Goal: Information Seeking & Learning: Learn about a topic

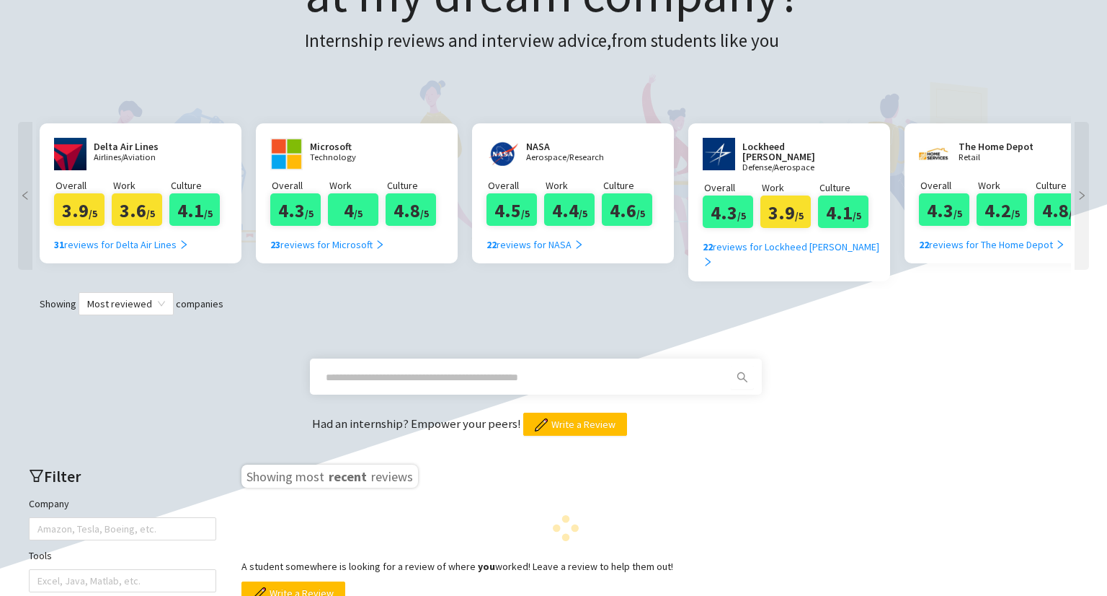
scroll to position [216, 0]
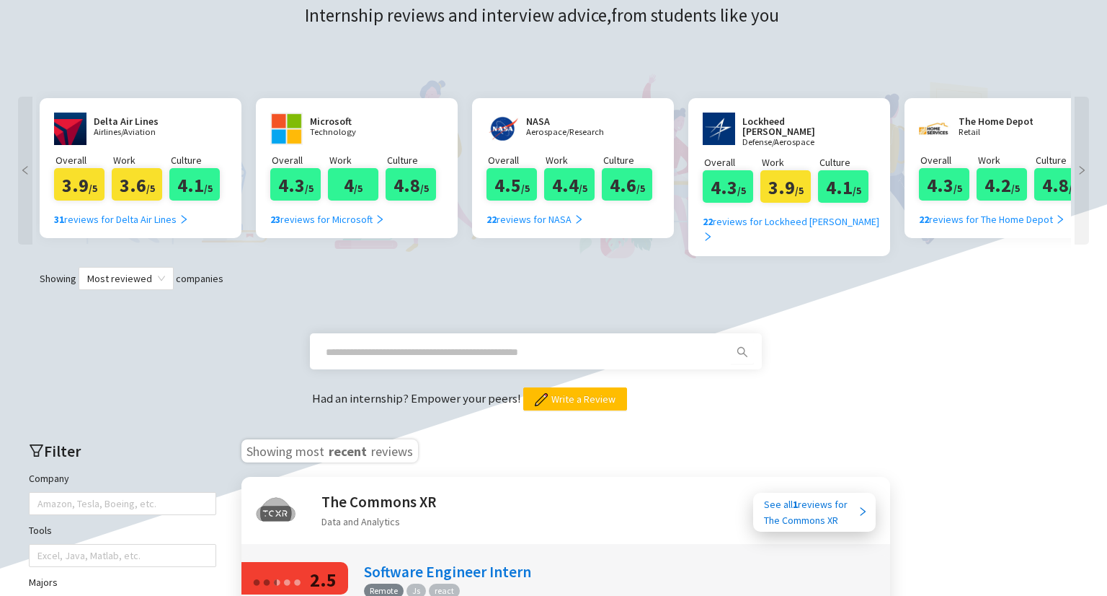
click at [458, 344] on input "text" at bounding box center [519, 352] width 386 height 16
type input "*****"
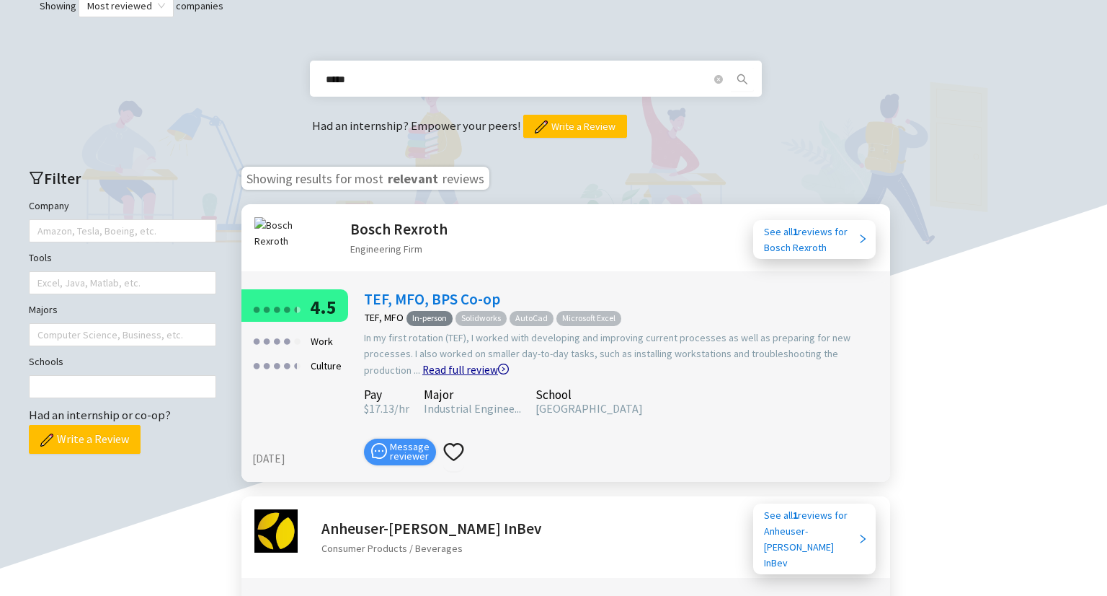
scroll to position [433, 0]
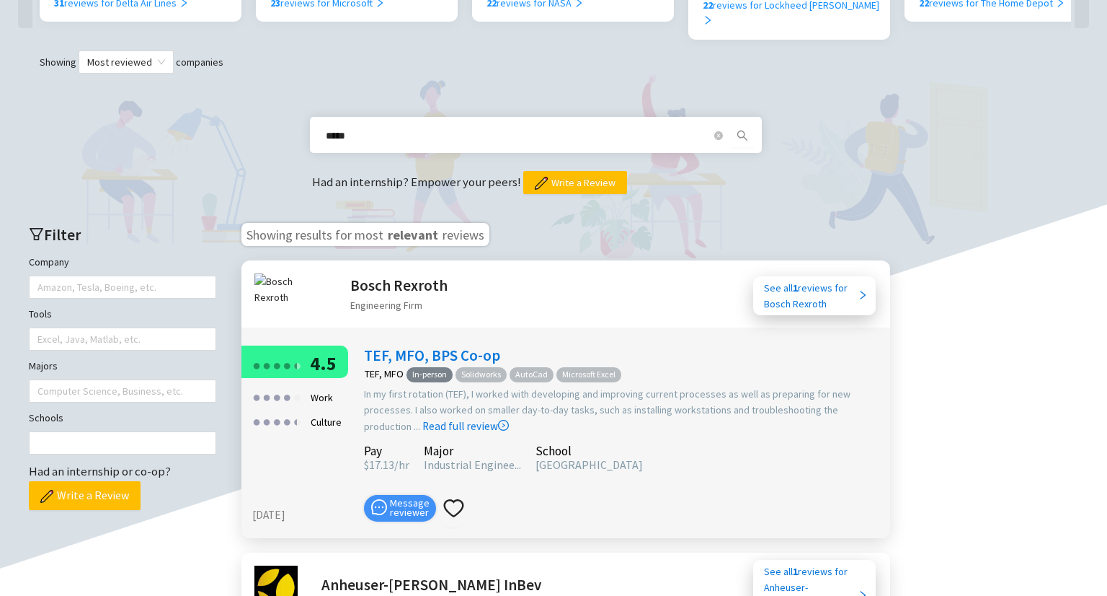
click at [374, 128] on input "*****" at bounding box center [519, 136] width 386 height 16
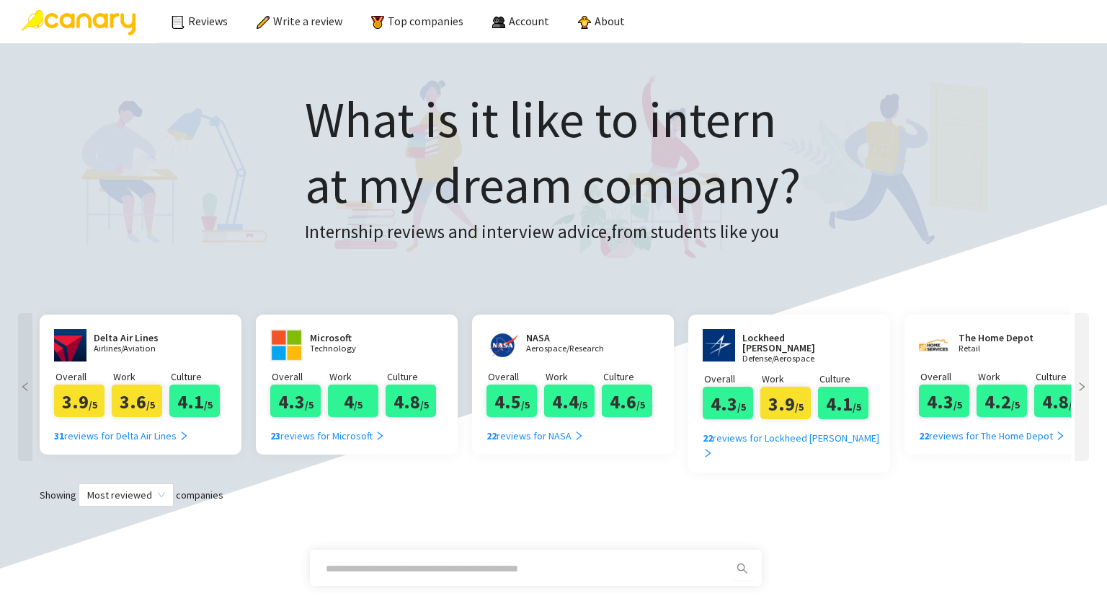
scroll to position [288, 0]
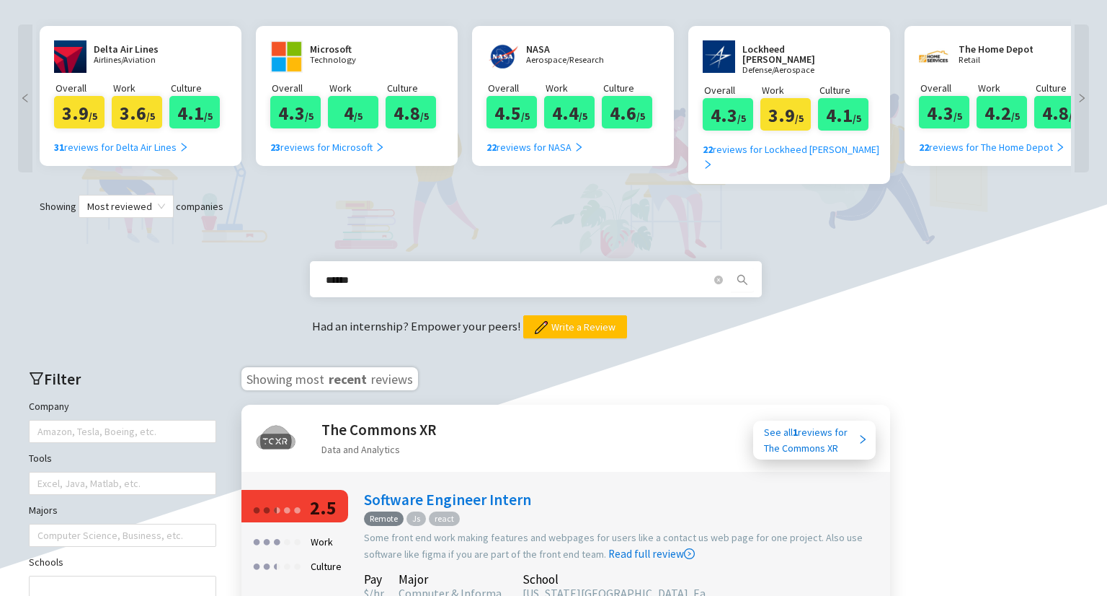
type input "******"
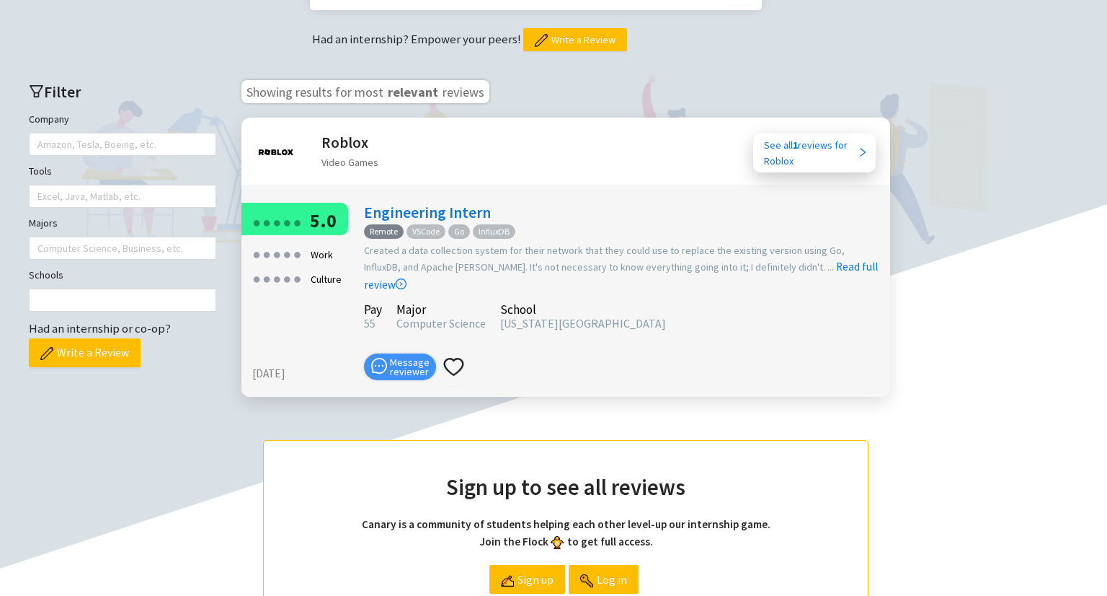
scroll to position [577, 0]
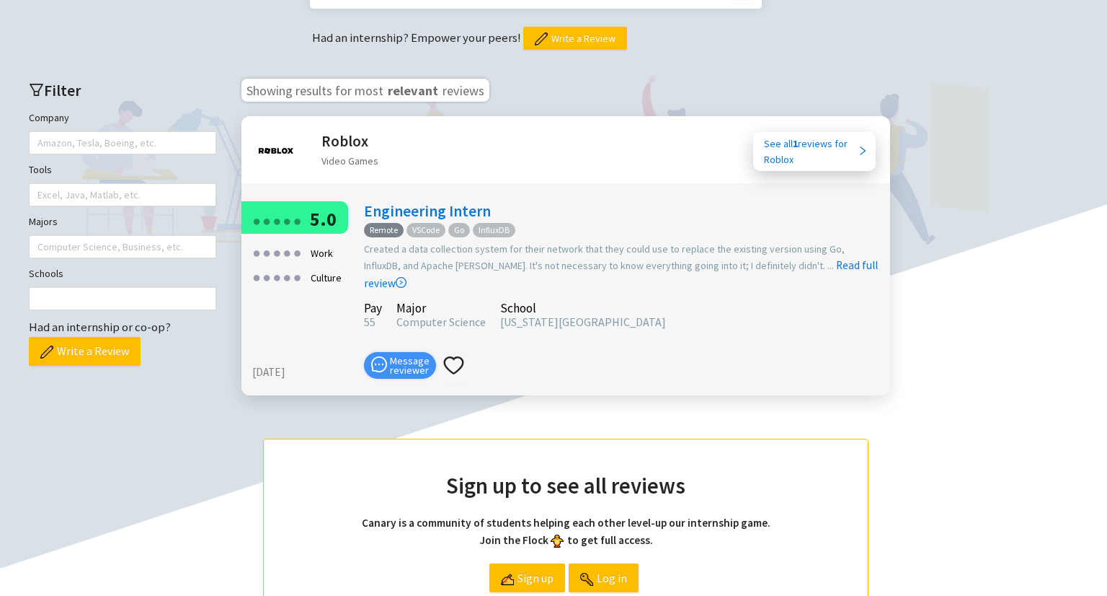
click at [320, 122] on div "Roblox Video Games" at bounding box center [422, 147] width 361 height 63
click at [329, 129] on h2 "Roblox" at bounding box center [350, 141] width 57 height 24
click at [278, 208] on div "●" at bounding box center [277, 220] width 9 height 25
click at [441, 201] on link "Engineering Intern" at bounding box center [427, 210] width 127 height 19
click at [790, 136] on div "See all 1 reviews for Roblox" at bounding box center [811, 152] width 94 height 32
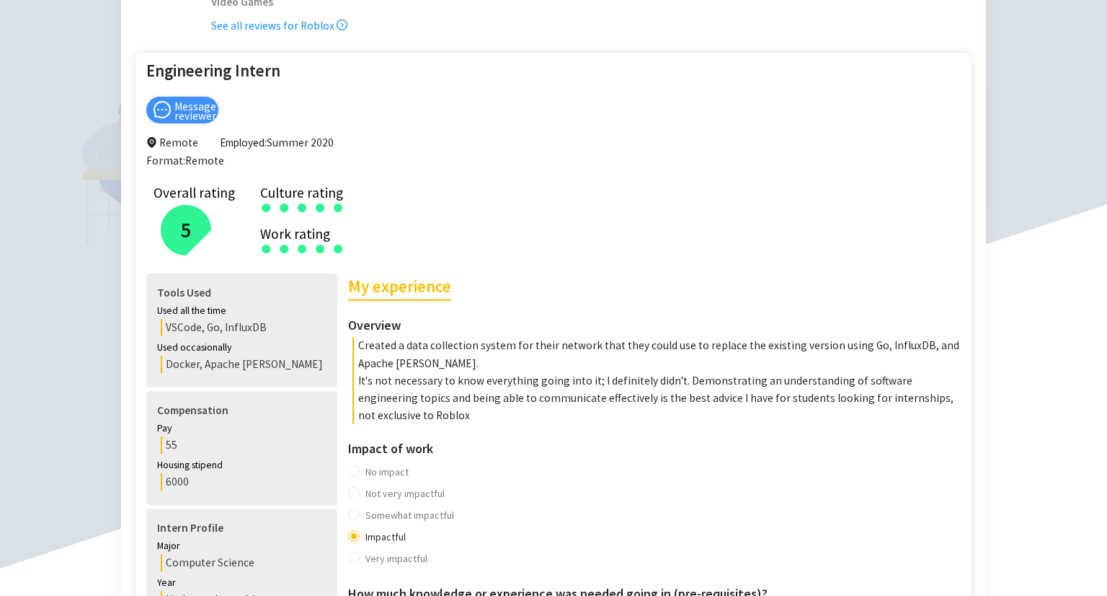
scroll to position [144, 0]
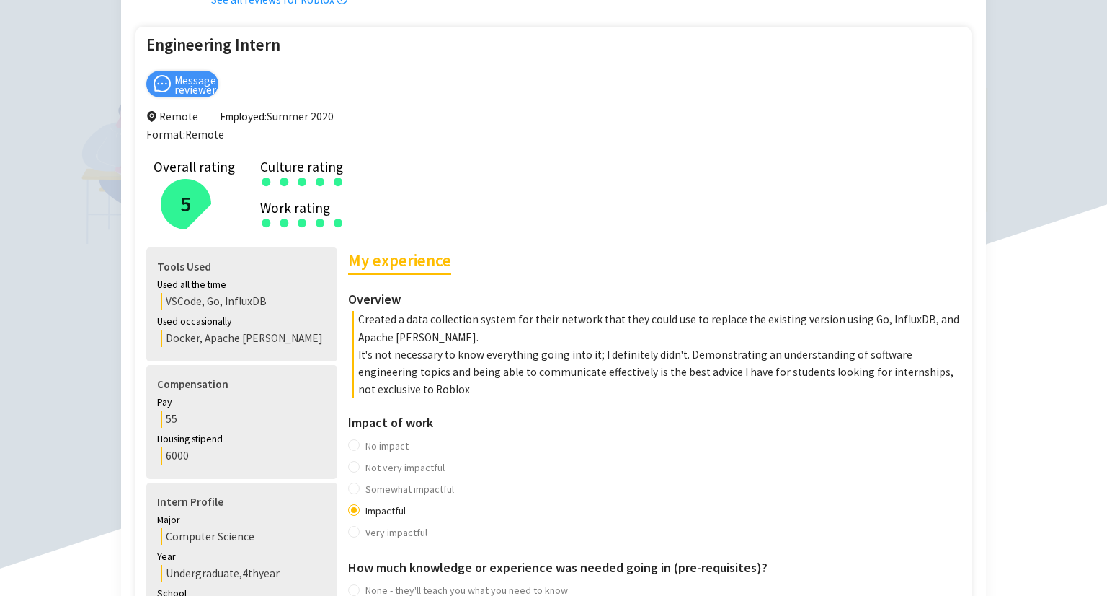
click at [582, 338] on p "Created a data collection system for their network that they could use to repla…" at bounding box center [659, 328] width 612 height 35
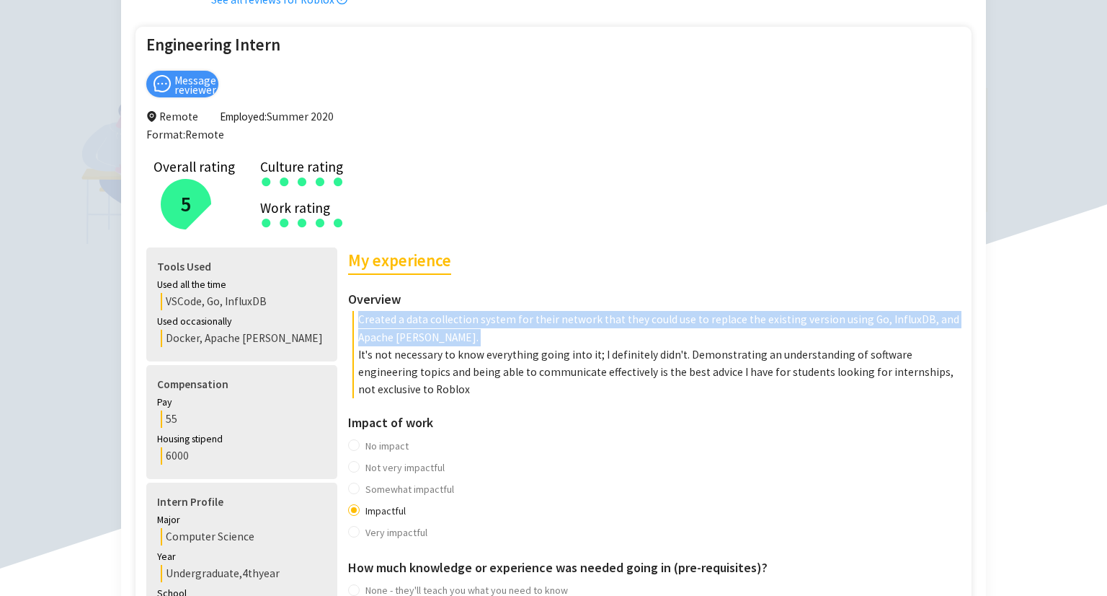
click at [582, 338] on p "Created a data collection system for their network that they could use to repla…" at bounding box center [659, 328] width 612 height 35
click at [497, 337] on p "Created a data collection system for their network that they could use to repla…" at bounding box center [659, 328] width 612 height 35
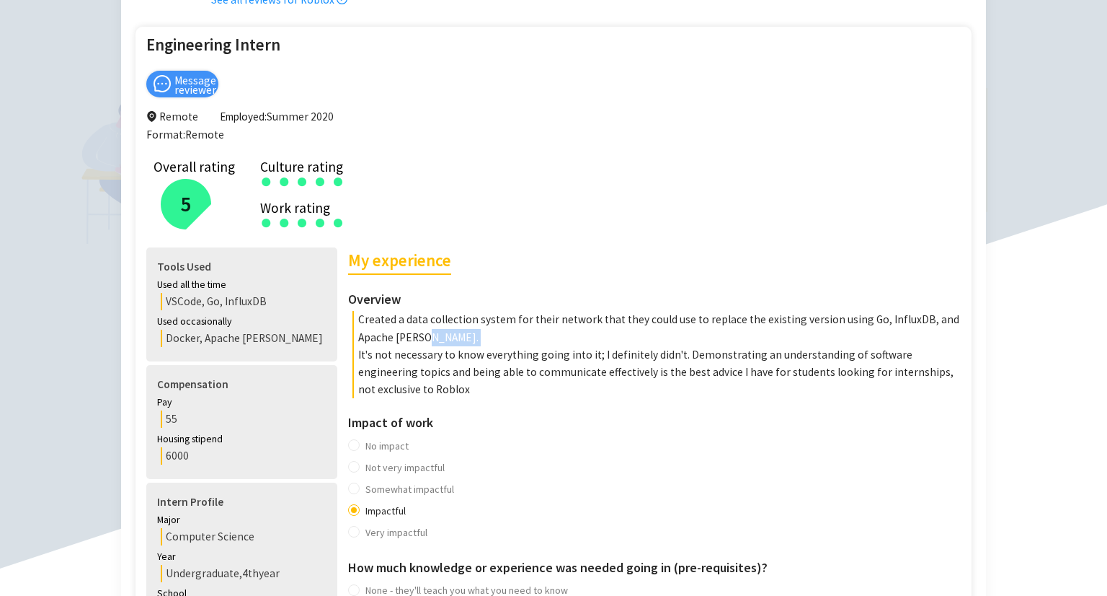
click at [497, 337] on p "Created a data collection system for their network that they could use to repla…" at bounding box center [659, 328] width 612 height 35
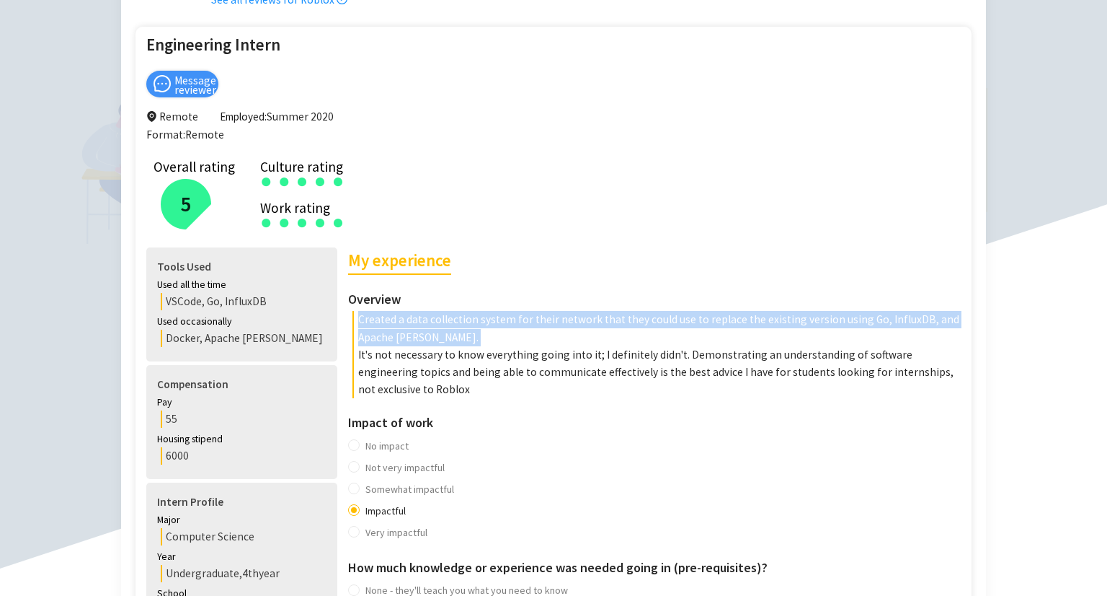
click at [497, 337] on p "Created a data collection system for their network that they could use to repla…" at bounding box center [659, 328] width 612 height 35
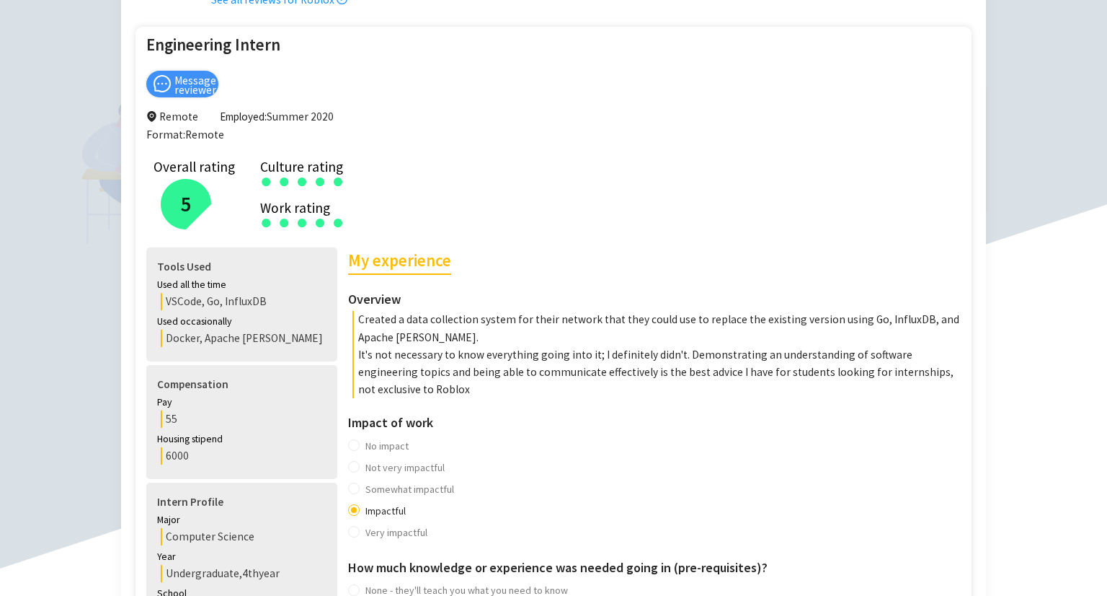
click at [465, 368] on p "It's not necessary to know everything going into it; I definitely didn't. Demon…" at bounding box center [659, 372] width 612 height 53
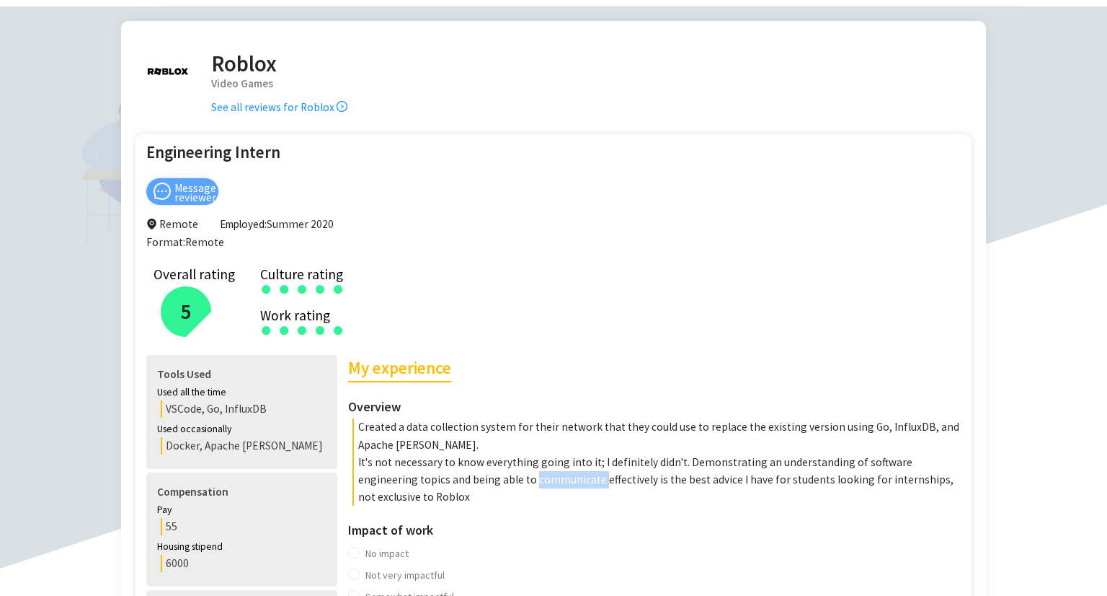
scroll to position [0, 0]
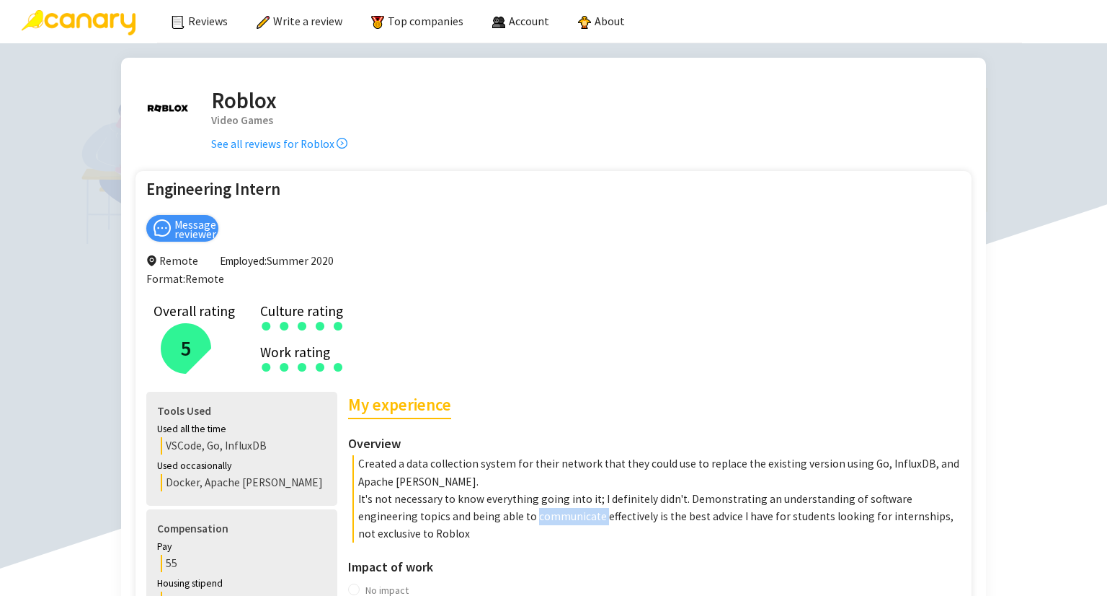
click at [118, 25] on img at bounding box center [79, 22] width 114 height 25
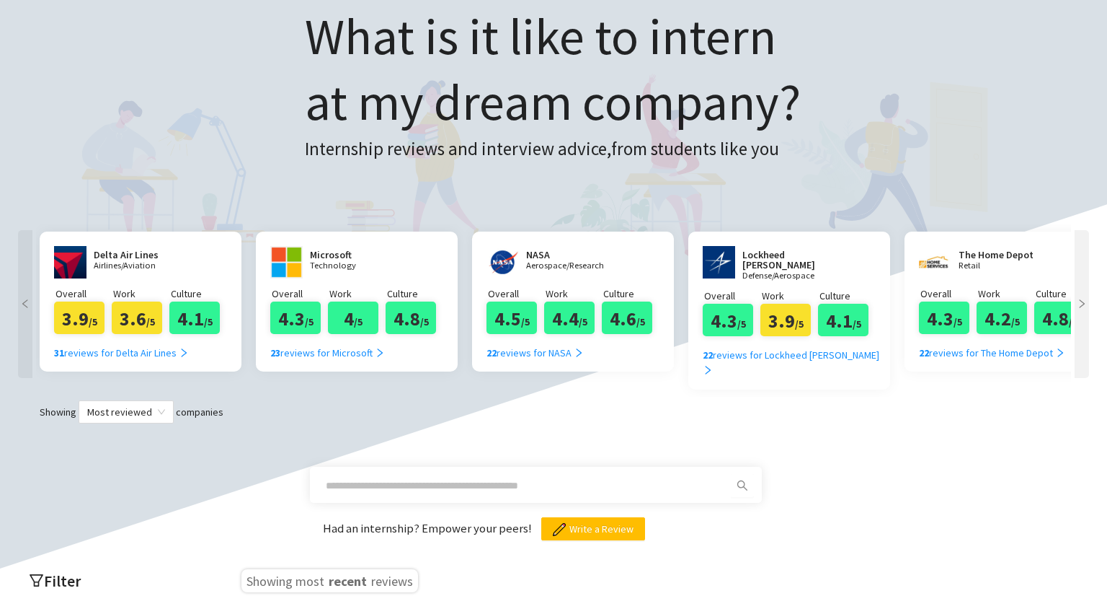
scroll to position [144, 0]
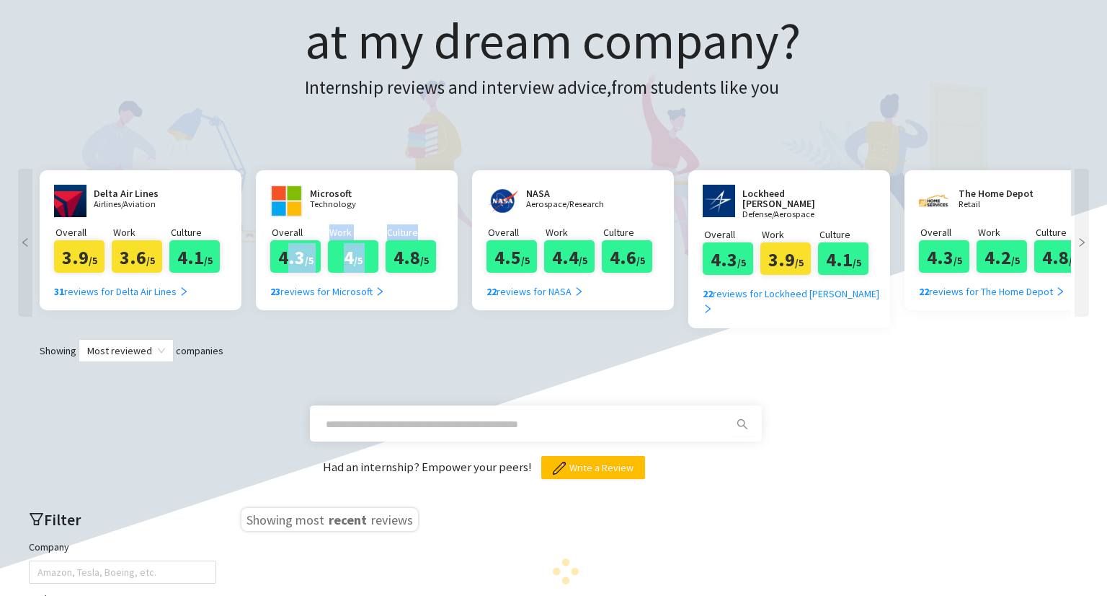
drag, startPoint x: 443, startPoint y: 229, endPoint x: 290, endPoint y: 263, distance: 156.6
click at [290, 260] on div "Microsoft Technology Overall 4.3 /5 Work 4 /5 Culture 4.8 /5 23 reviews for Mic…" at bounding box center [357, 240] width 202 height 140
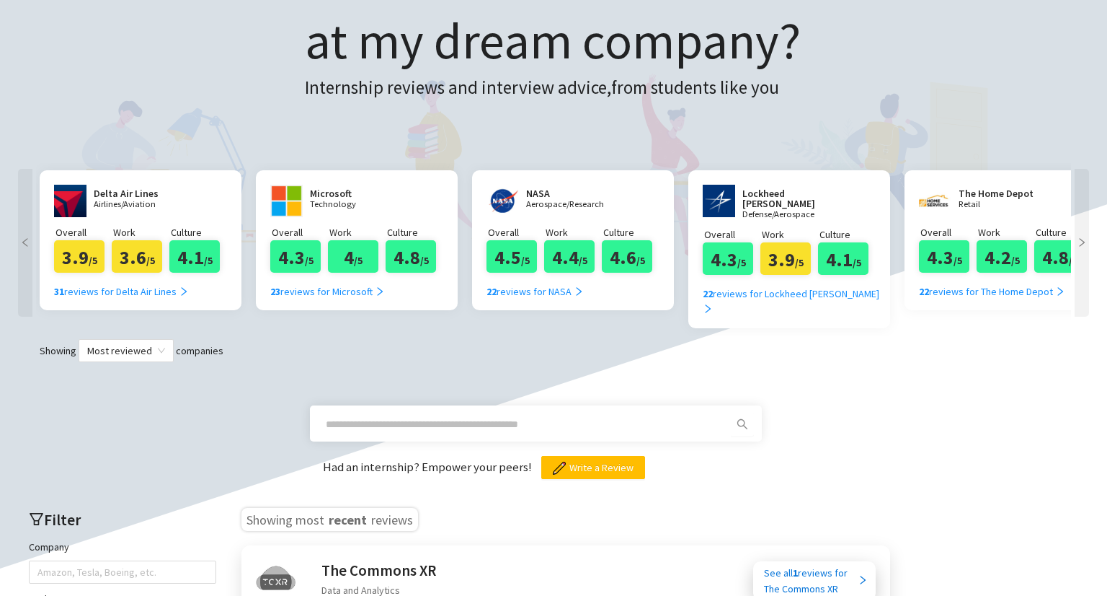
click at [291, 339] on div "Showing Most reviewed companies" at bounding box center [553, 350] width 1079 height 23
click at [1084, 248] on div at bounding box center [1082, 243] width 14 height 148
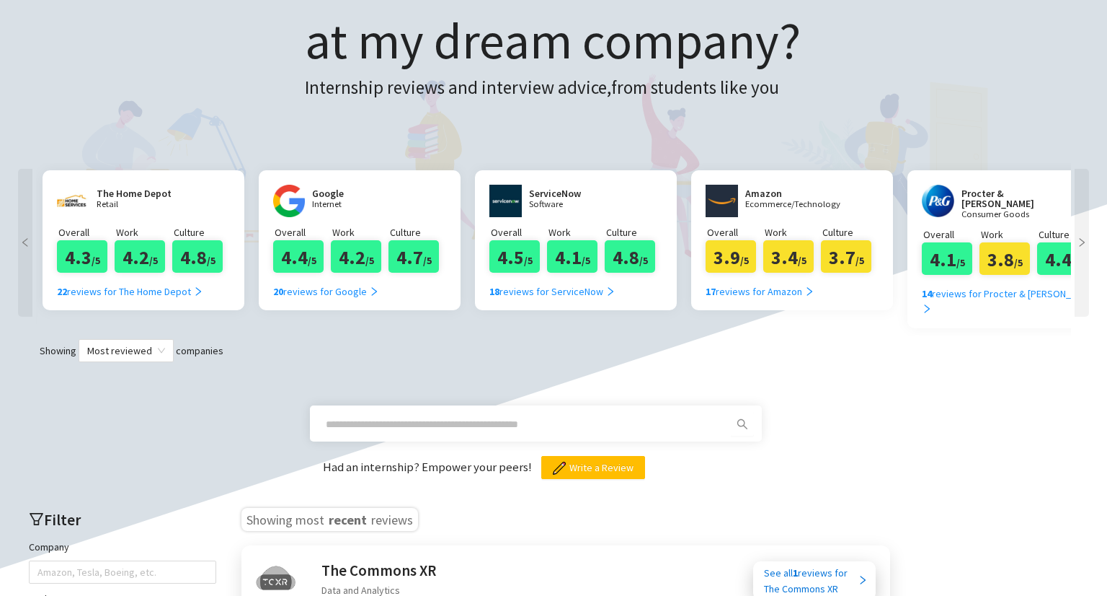
scroll to position [0, 865]
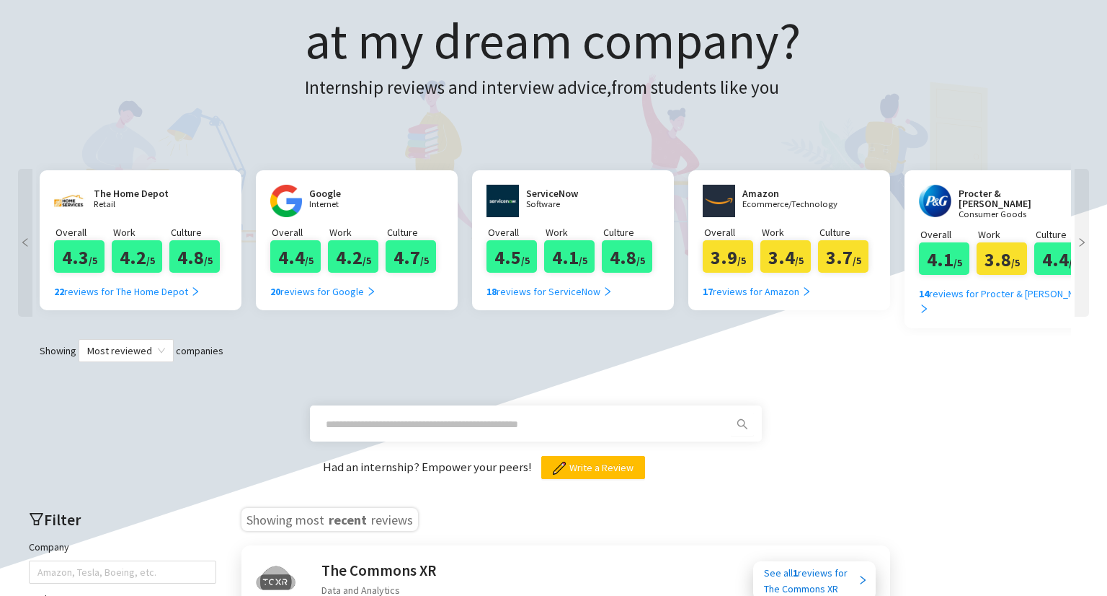
click at [1084, 248] on div at bounding box center [1082, 243] width 14 height 148
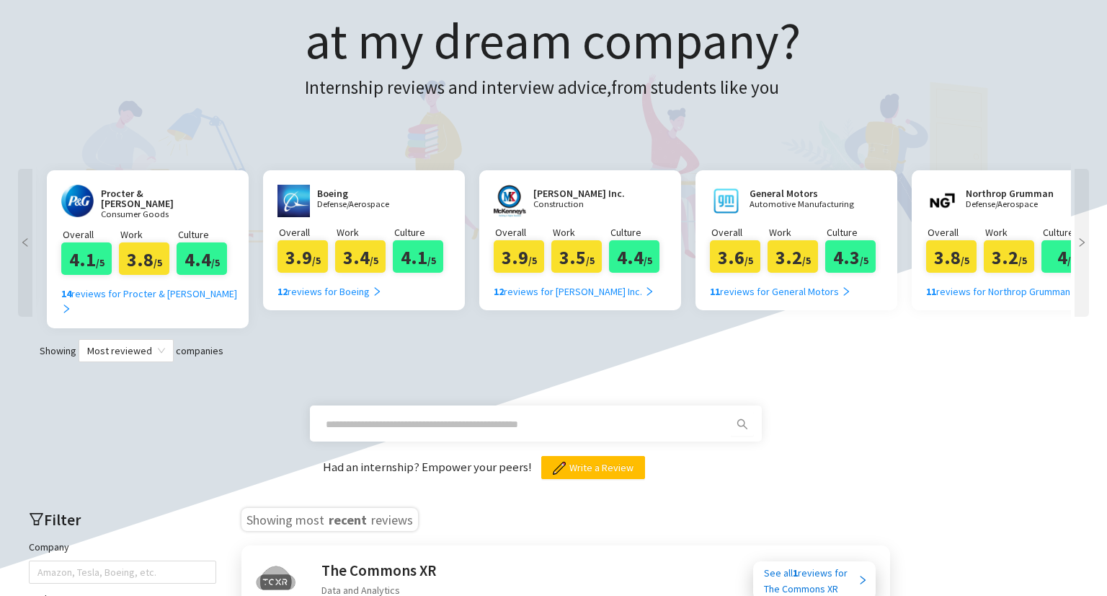
scroll to position [0, 1730]
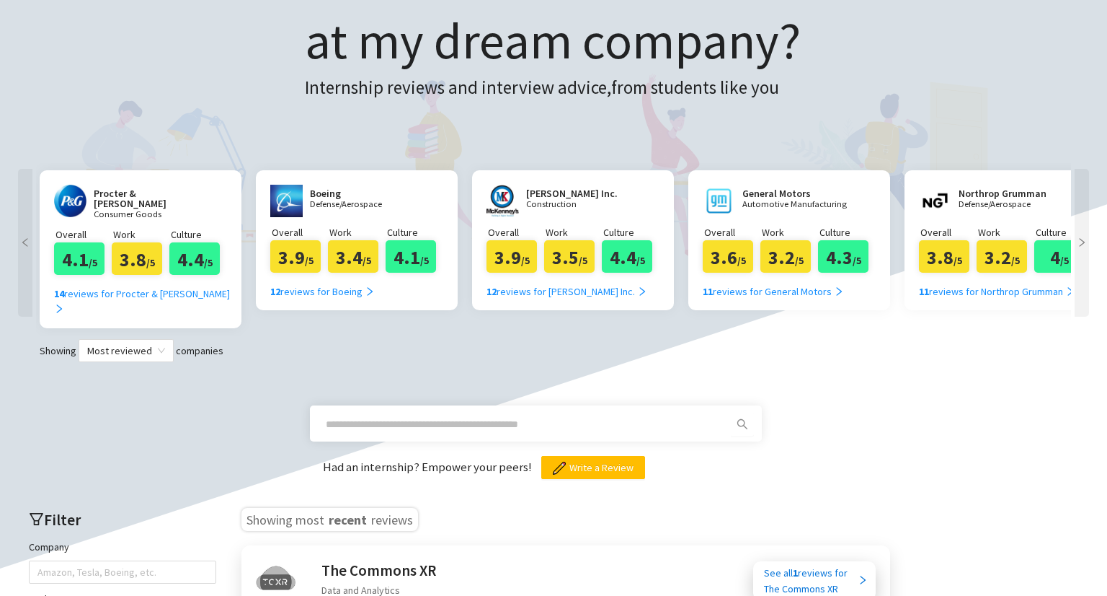
click at [1084, 249] on div at bounding box center [1082, 243] width 14 height 148
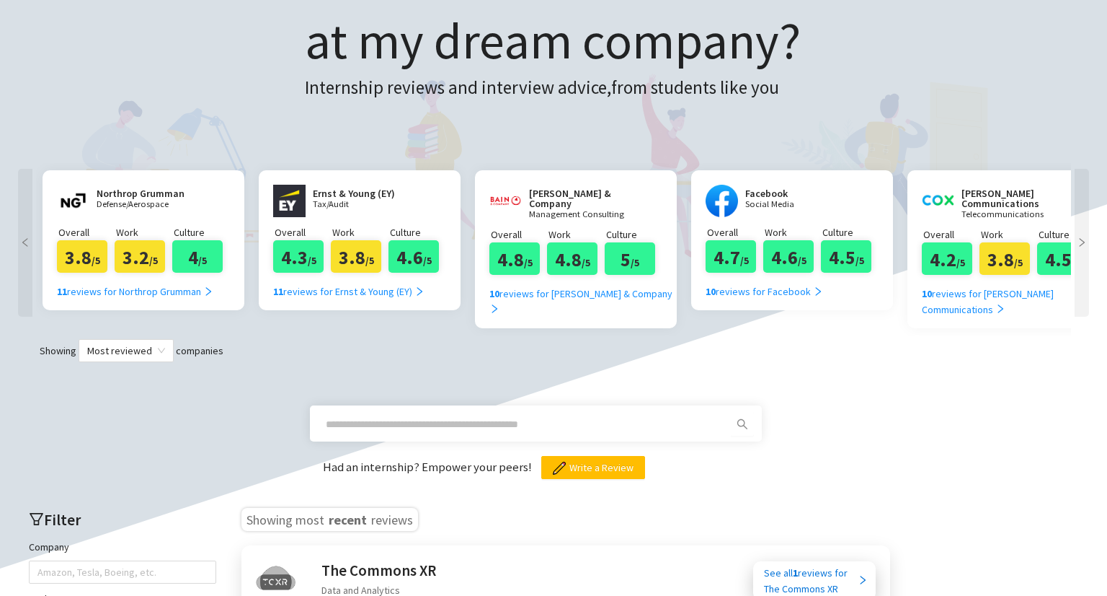
scroll to position [0, 2596]
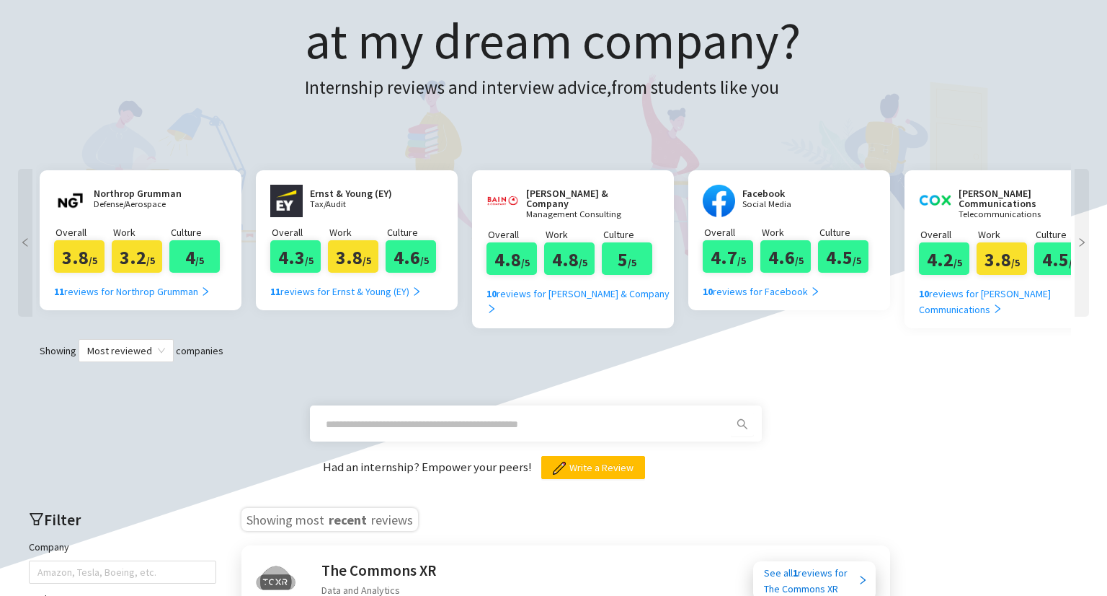
click at [1084, 249] on div at bounding box center [1082, 243] width 14 height 148
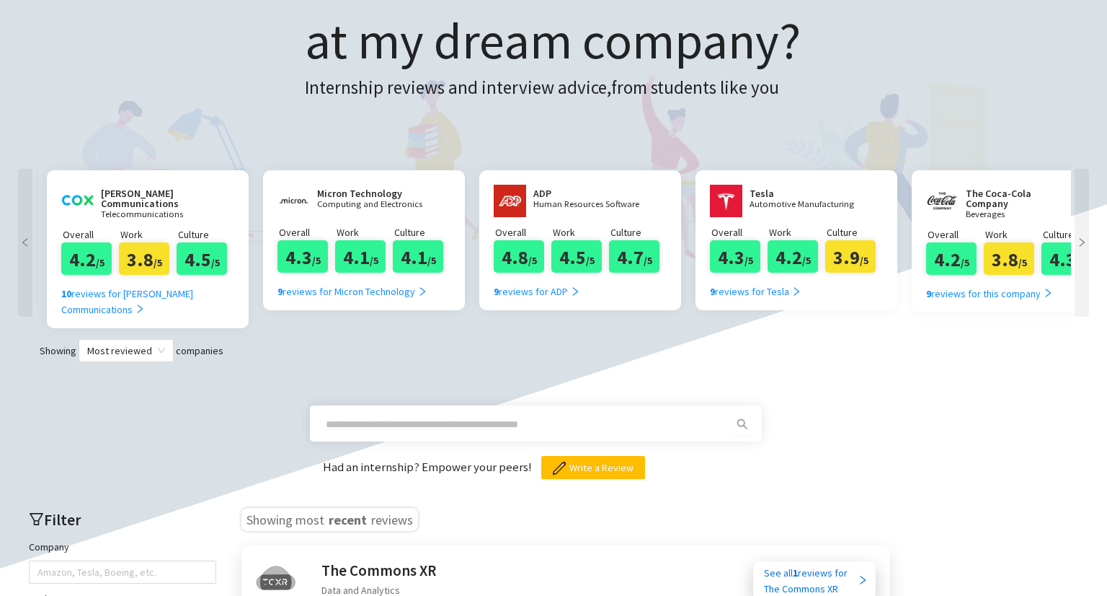
scroll to position [0, 3461]
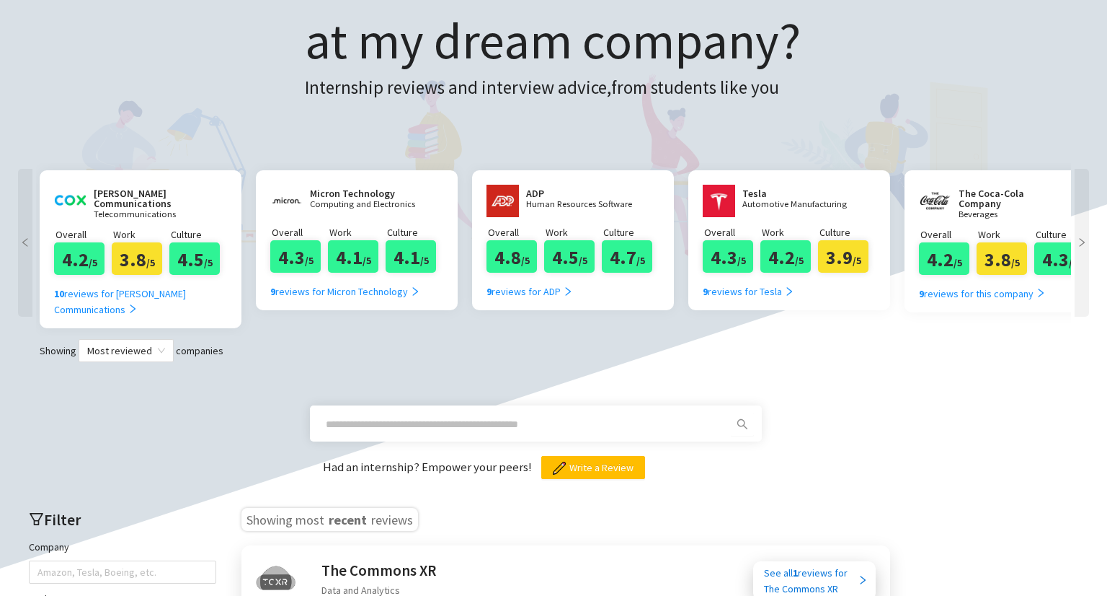
click at [1084, 249] on div at bounding box center [1082, 243] width 14 height 148
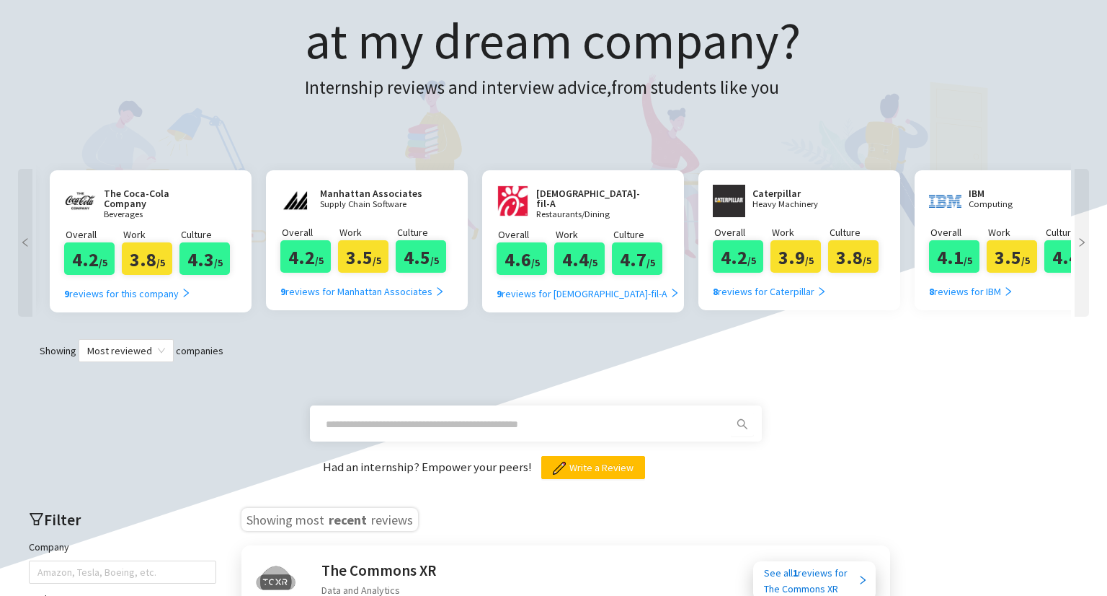
scroll to position [0, 4326]
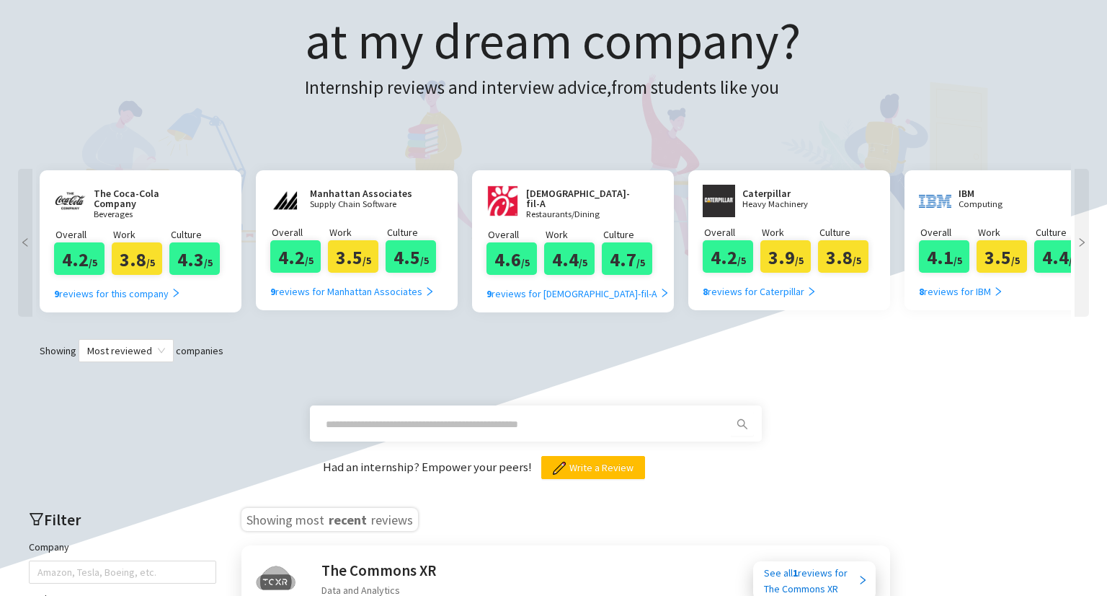
click at [1082, 231] on div at bounding box center [1082, 243] width 14 height 148
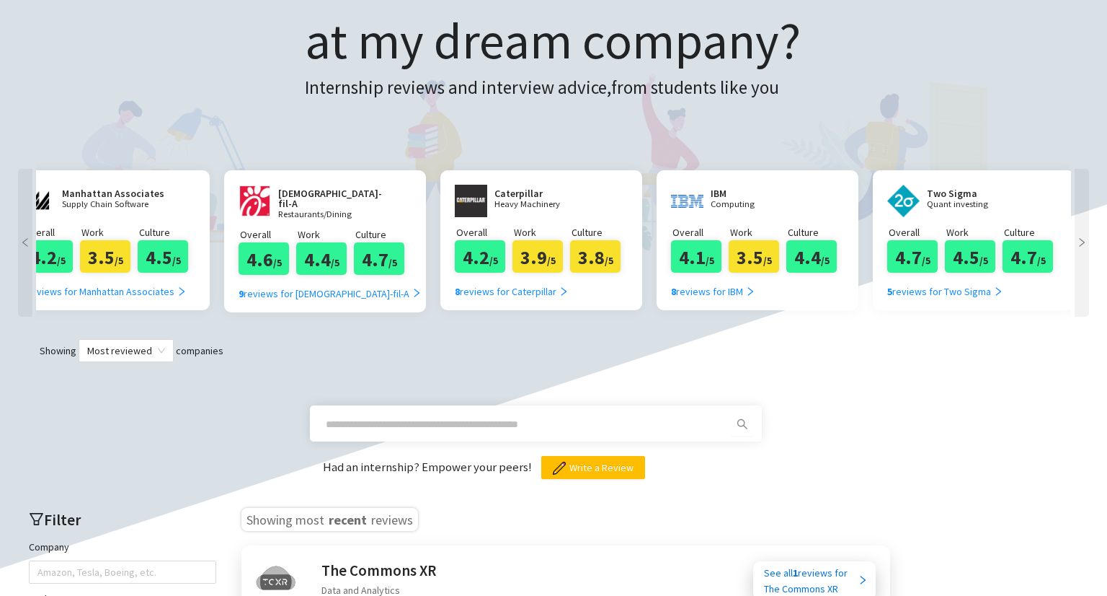
scroll to position [0, 4588]
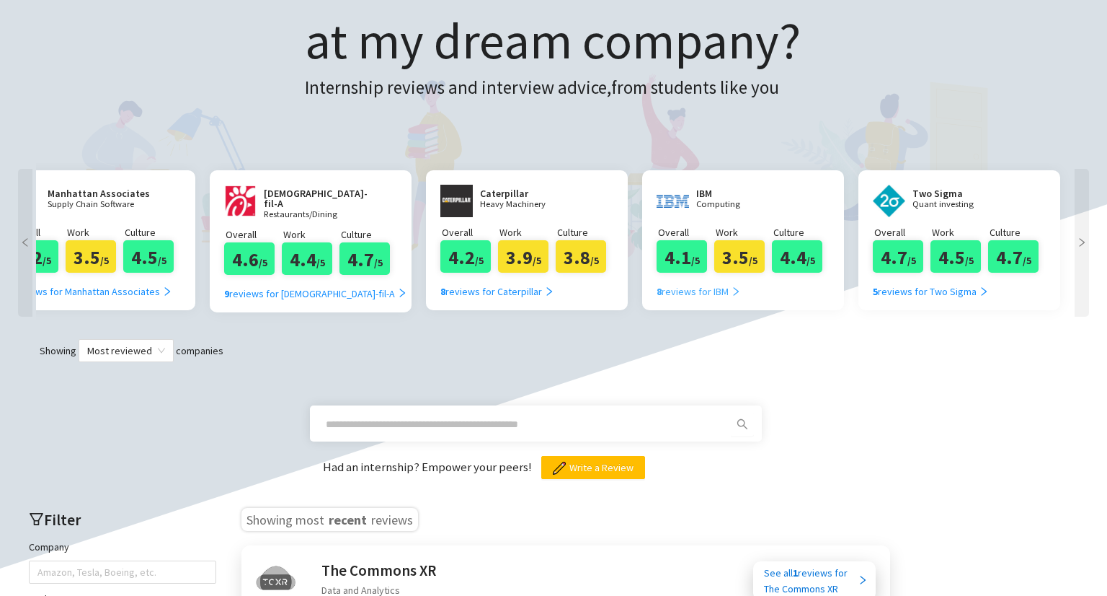
click at [669, 286] on div "8 reviews for IBM" at bounding box center [699, 291] width 84 height 16
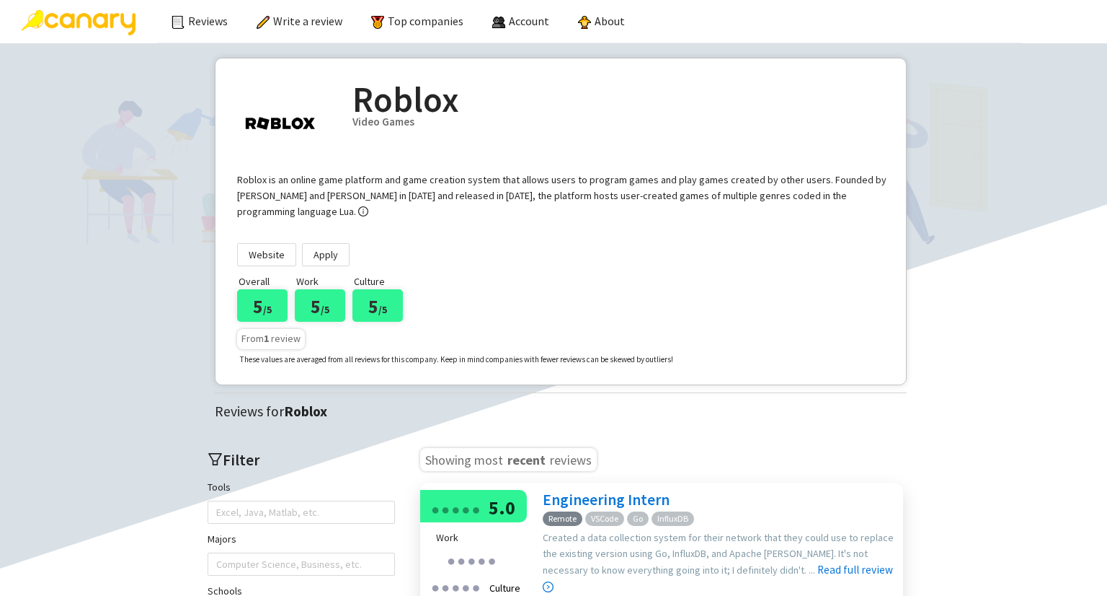
click at [505, 341] on div "From 1 review These values are averaged from all reviews for this company. Keep…" at bounding box center [455, 344] width 436 height 45
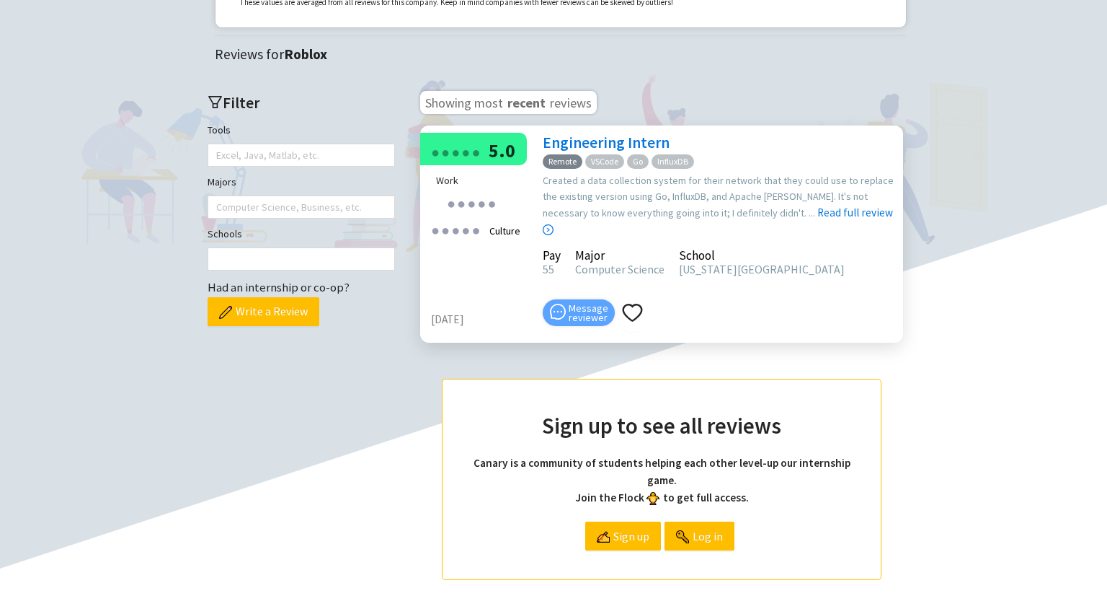
scroll to position [361, 0]
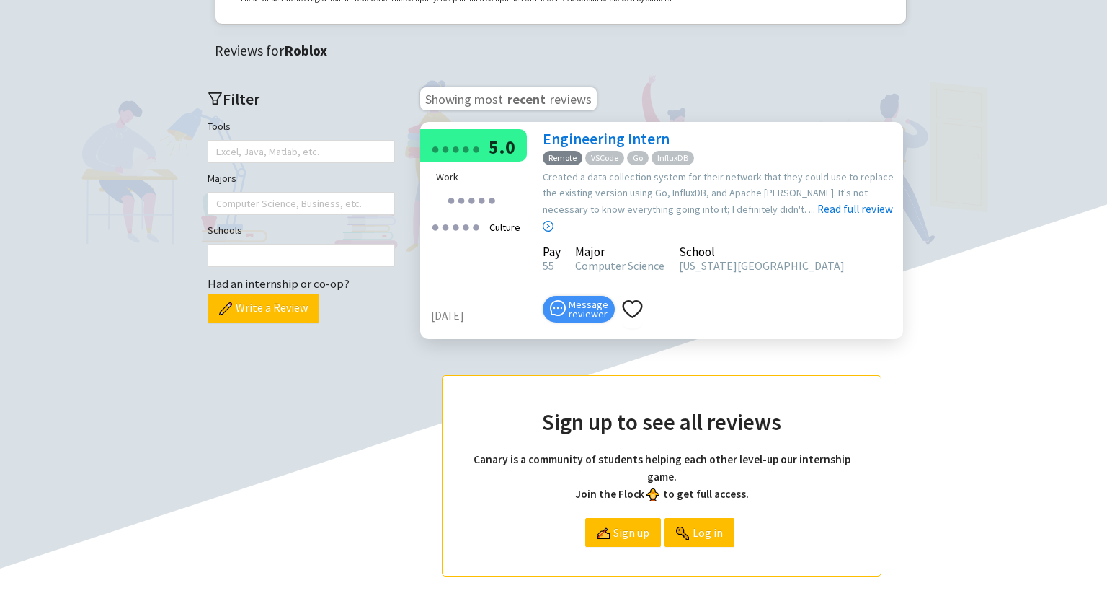
click at [588, 136] on link "Engineering Intern" at bounding box center [606, 138] width 127 height 19
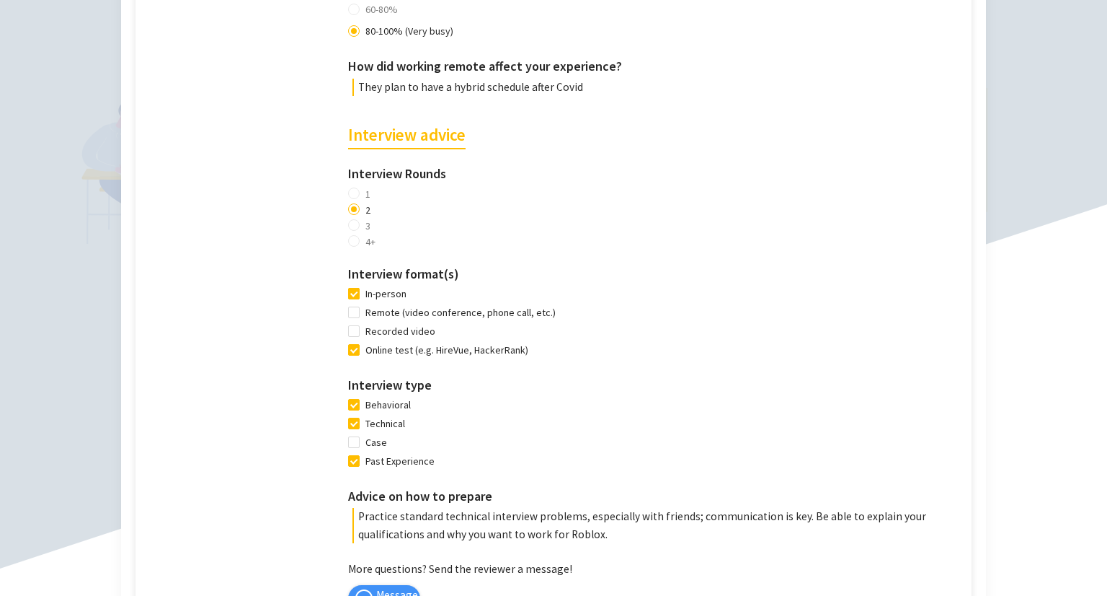
scroll to position [937, 0]
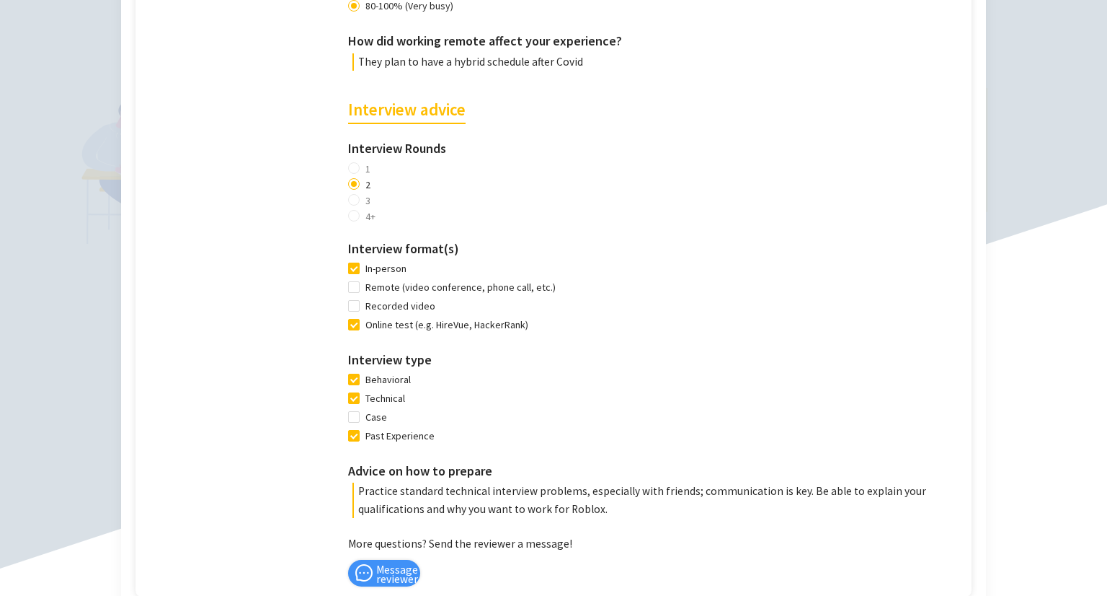
click at [368, 260] on span "In-person" at bounding box center [386, 268] width 53 height 16
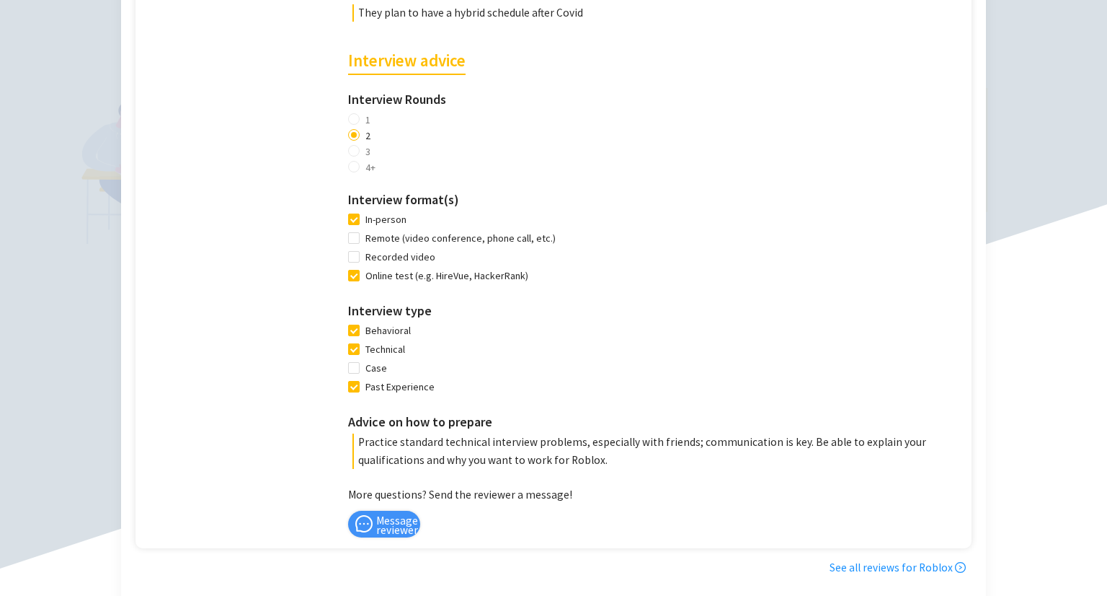
scroll to position [1009, 0]
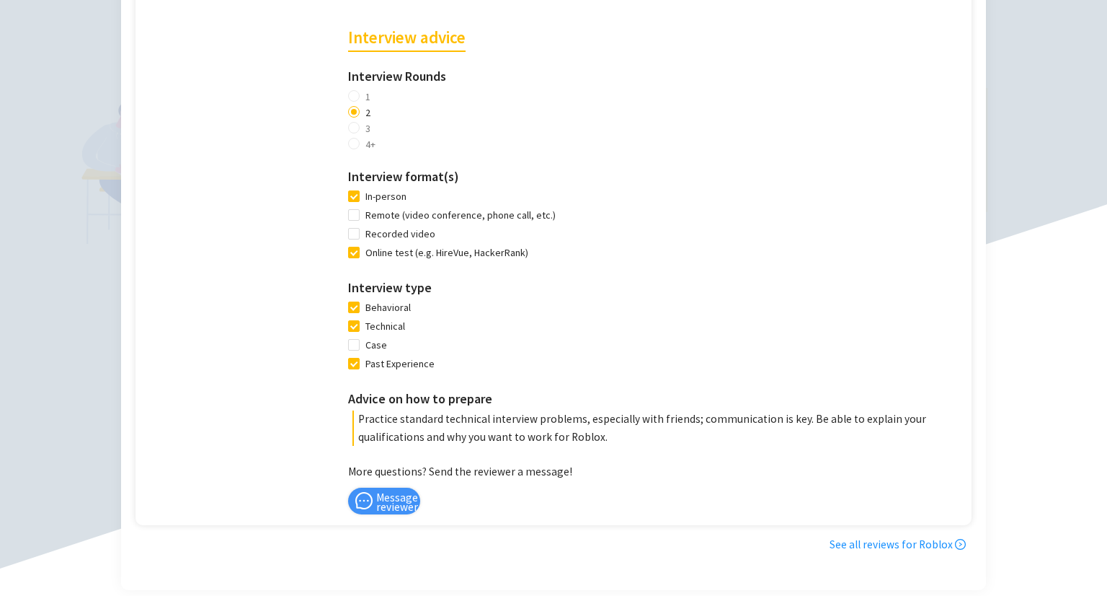
click at [392, 415] on p "Practice standard technical interview problems, especially with friends; commun…" at bounding box center [659, 427] width 612 height 35
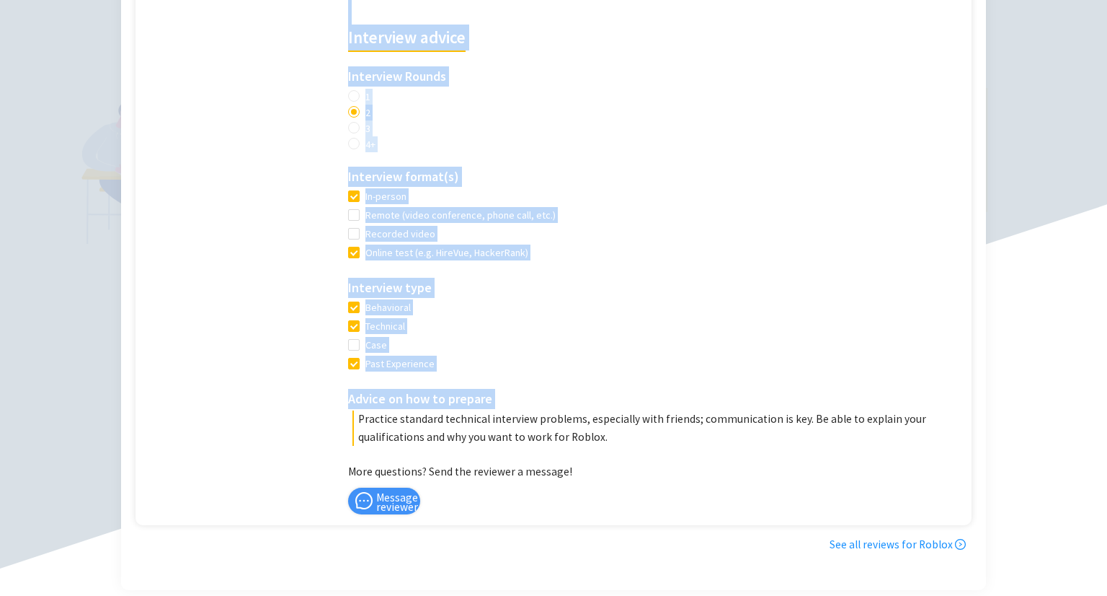
click at [392, 415] on p "Practice standard technical interview problems, especially with friends; commun…" at bounding box center [659, 427] width 612 height 35
click at [385, 416] on p "Practice standard technical interview problems, especially with friends; commun…" at bounding box center [659, 427] width 612 height 35
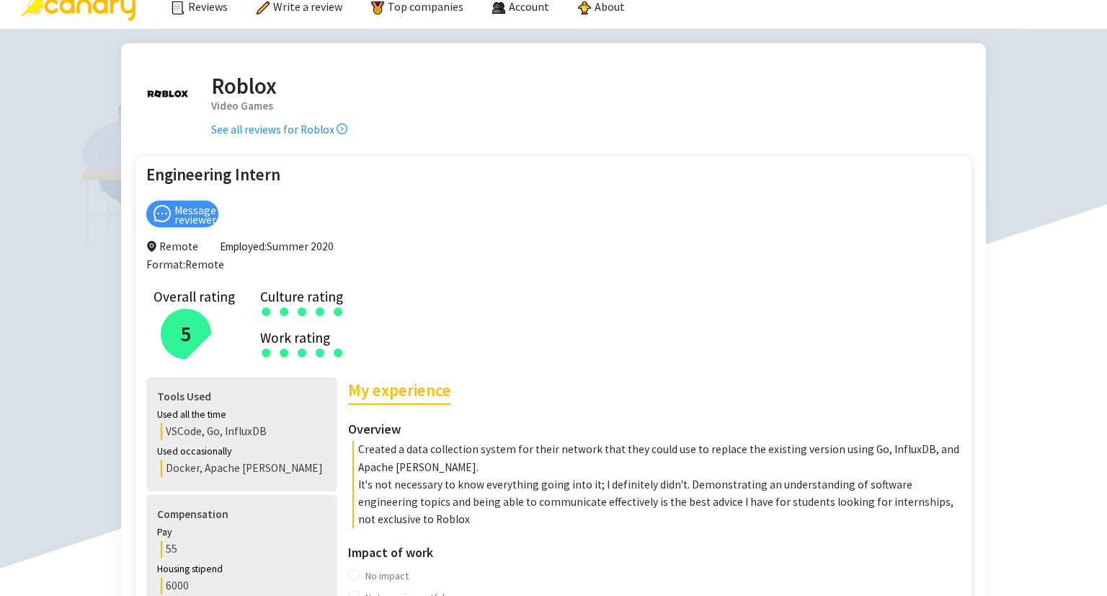
scroll to position [0, 0]
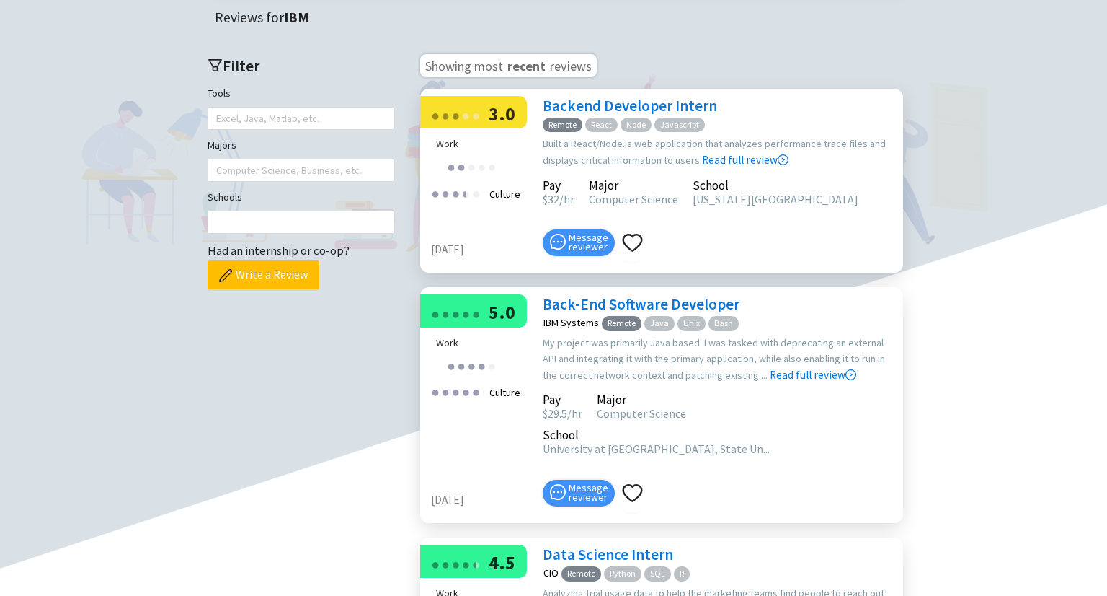
scroll to position [361, 0]
click at [634, 197] on div "● ● ● ● ● ● ● ● ● ● 3.0 Work ● ● ● ● ● ● ● ● ● ● Culture ● ● ● ● ● ● ● ● ● ● 08…" at bounding box center [661, 181] width 483 height 184
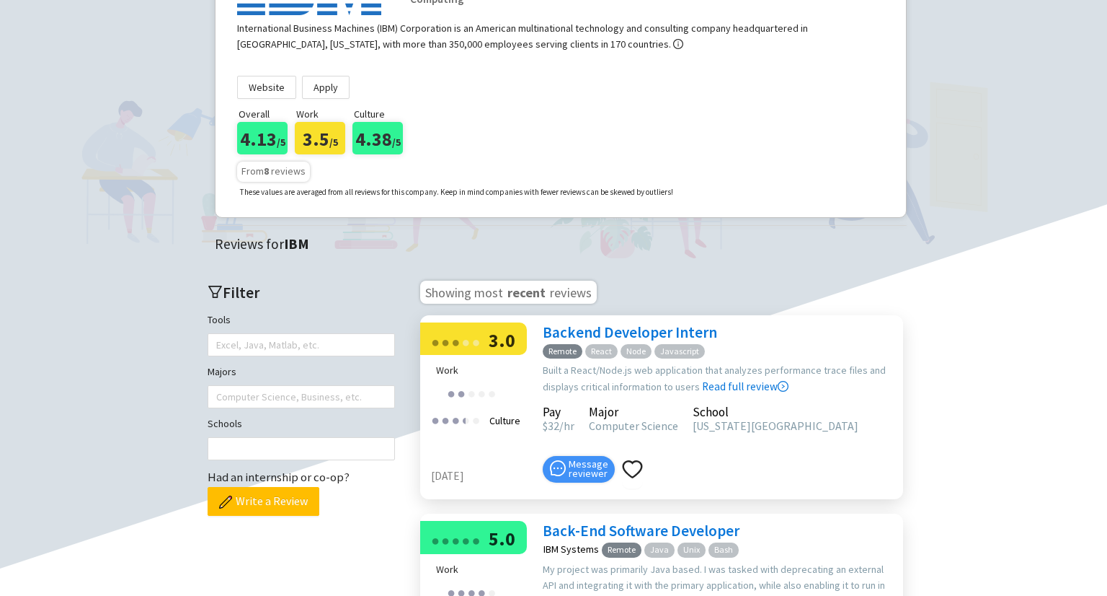
scroll to position [0, 0]
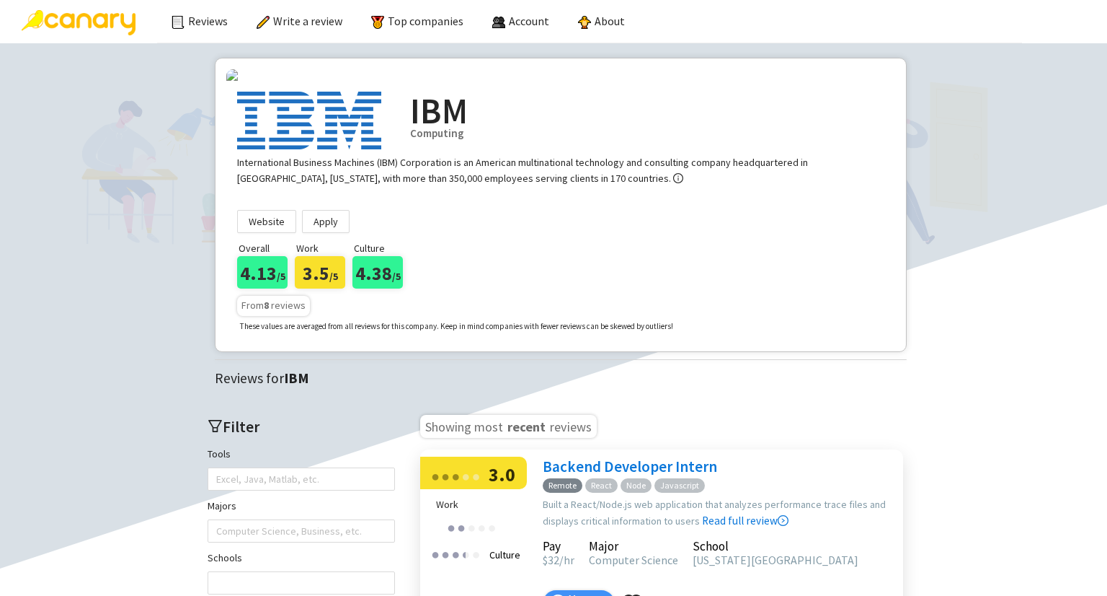
click at [74, 27] on img at bounding box center [79, 22] width 114 height 25
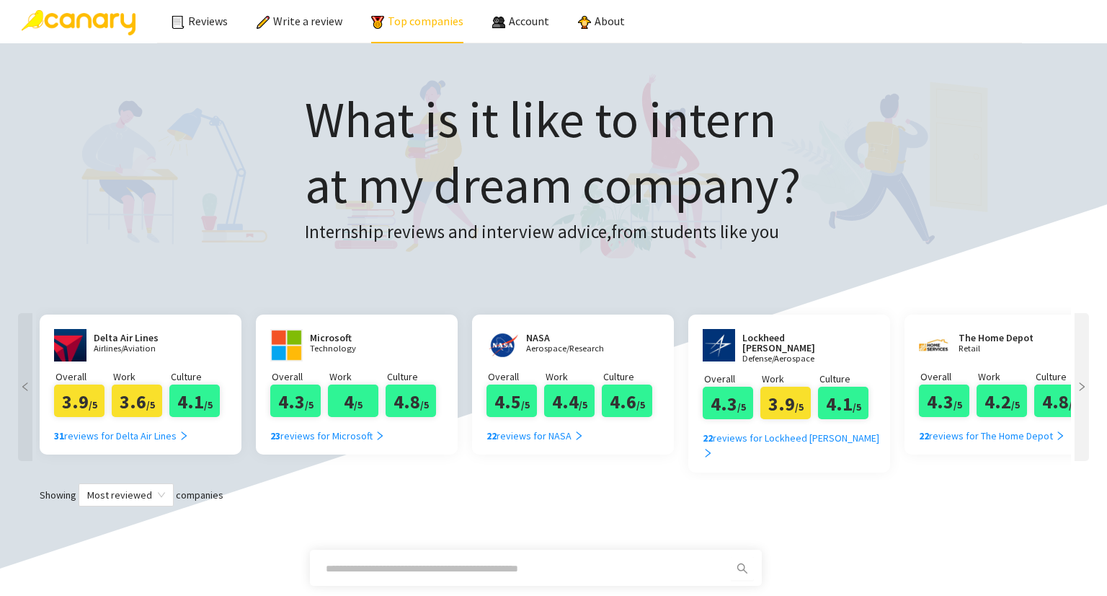
click at [400, 14] on link "Top companies" at bounding box center [417, 21] width 92 height 14
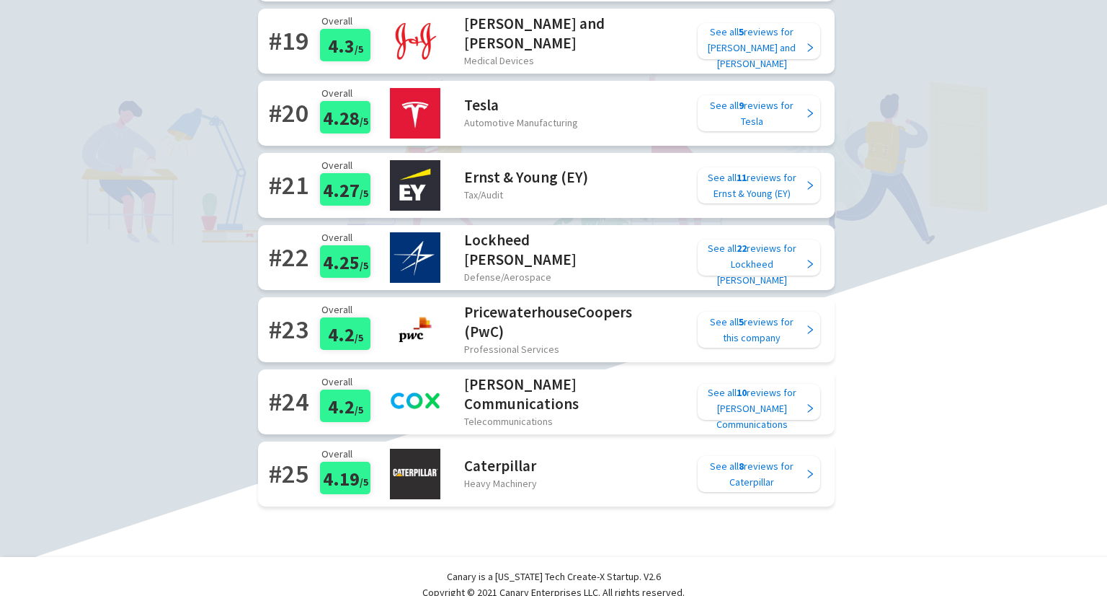
scroll to position [1544, 0]
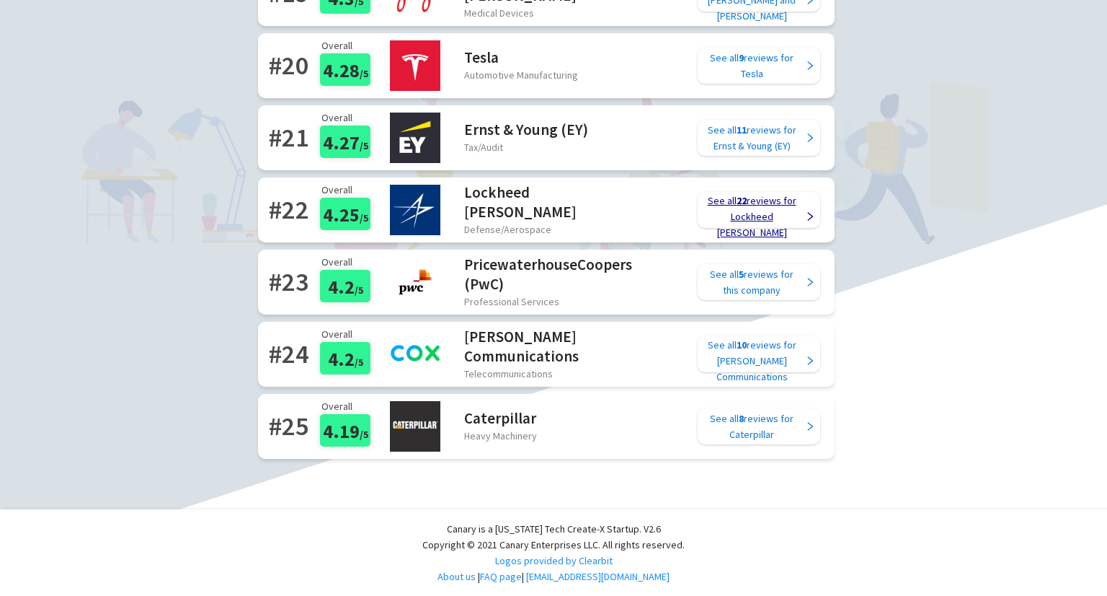
click at [782, 205] on div "See all 22 reviews for Lockheed Martin" at bounding box center [752, 217] width 102 height 48
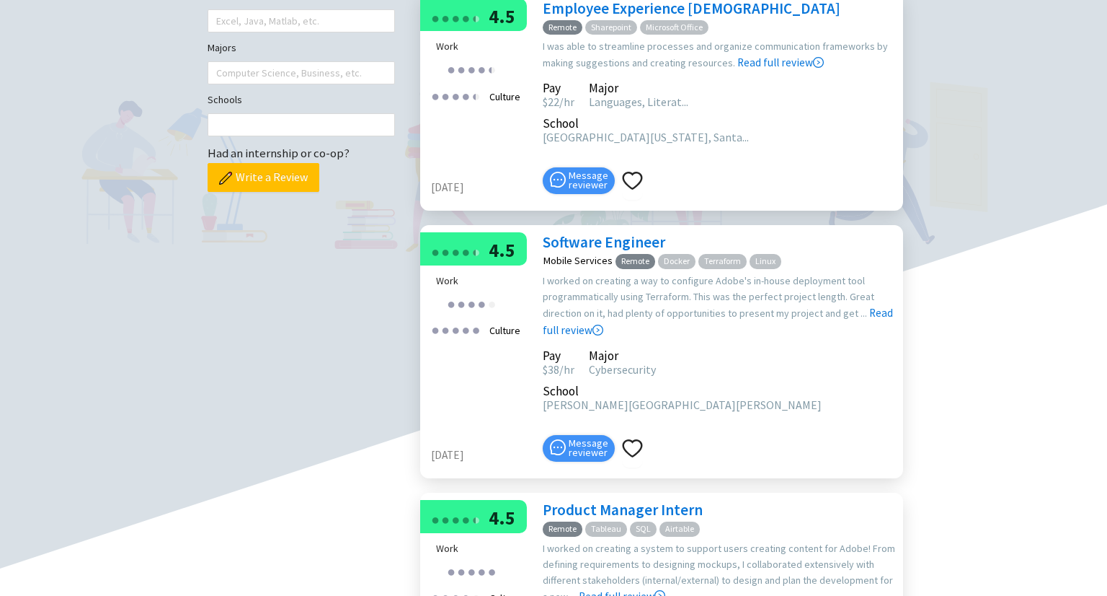
scroll to position [505, 0]
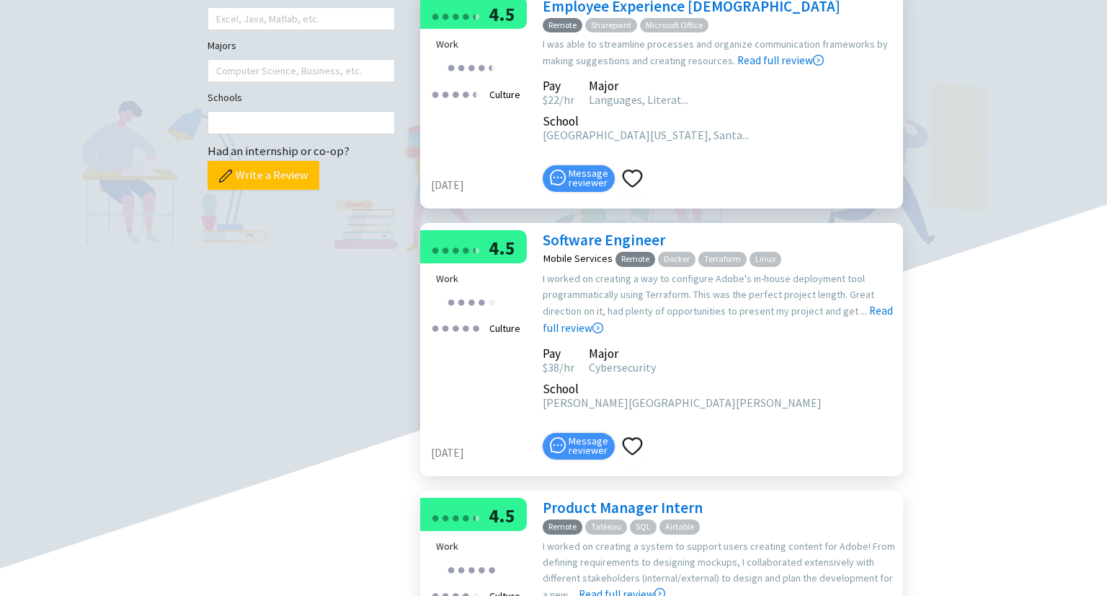
click at [629, 69] on div "I was able to streamline processes and organize communication frameworks by mak…" at bounding box center [719, 52] width 353 height 33
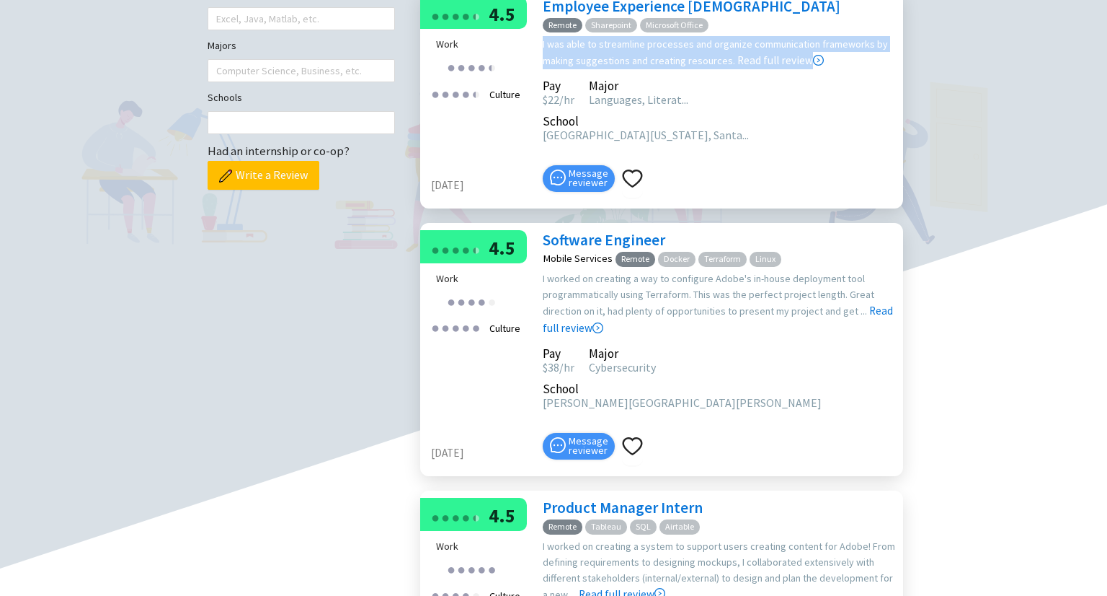
click at [629, 69] on div "I was able to streamline processes and organize communication frameworks by mak…" at bounding box center [719, 52] width 353 height 33
click at [601, 69] on div "I was able to streamline processes and organize communication frameworks by mak…" at bounding box center [719, 52] width 353 height 33
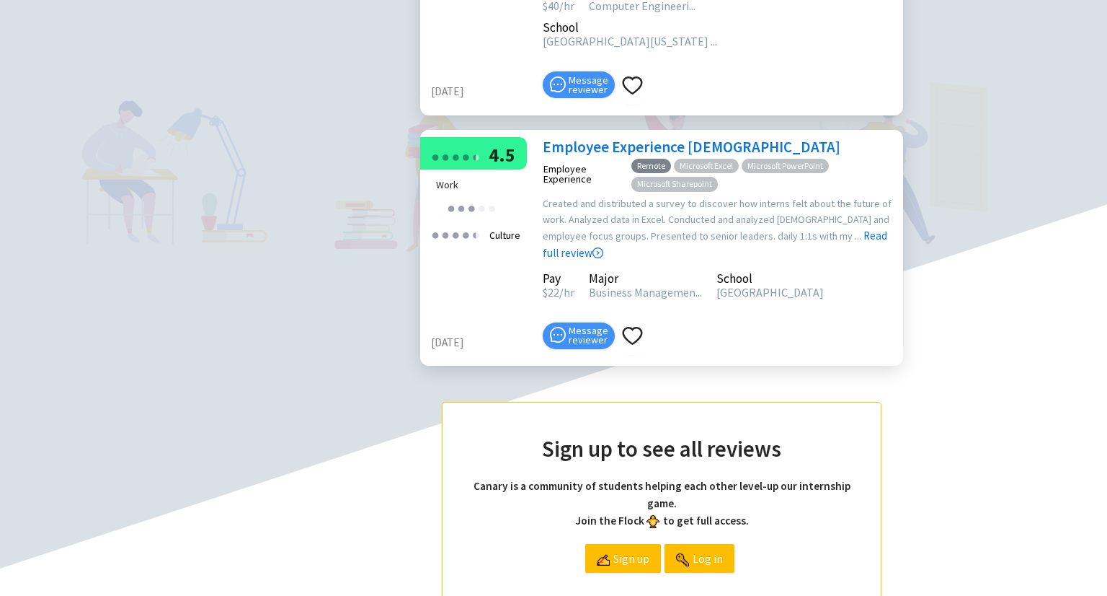
scroll to position [1226, 0]
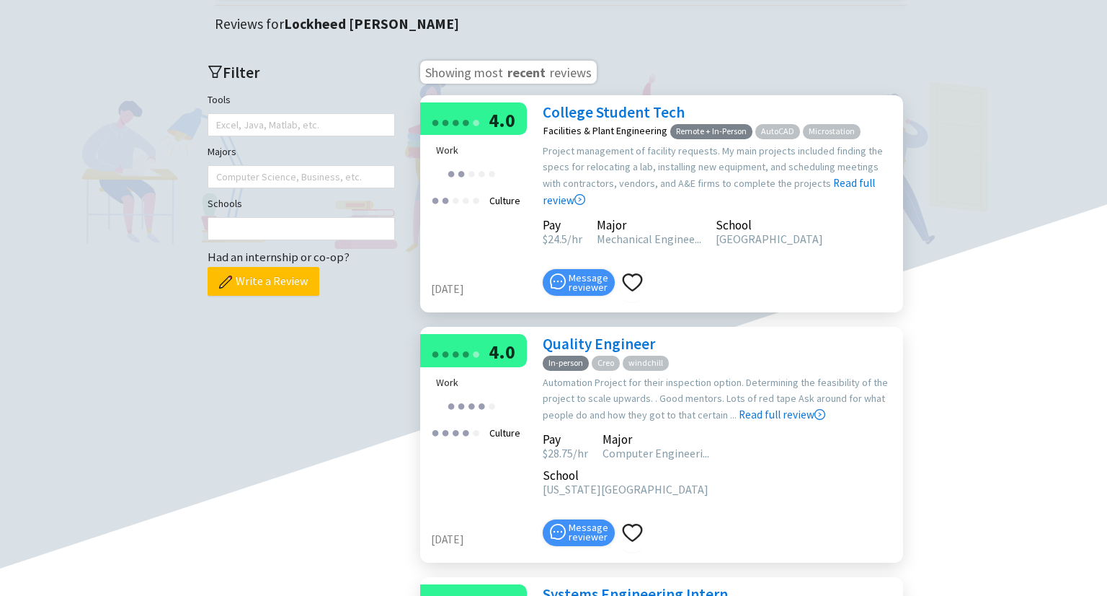
scroll to position [433, 0]
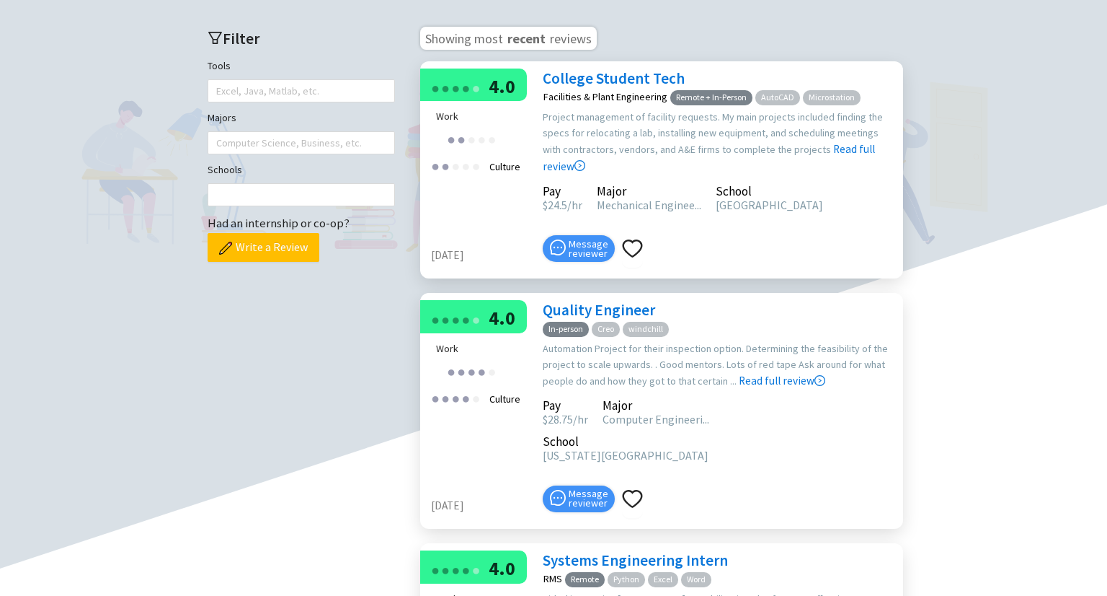
click at [613, 175] on div "Project management of facility requests. My main projects included finding the …" at bounding box center [719, 142] width 353 height 66
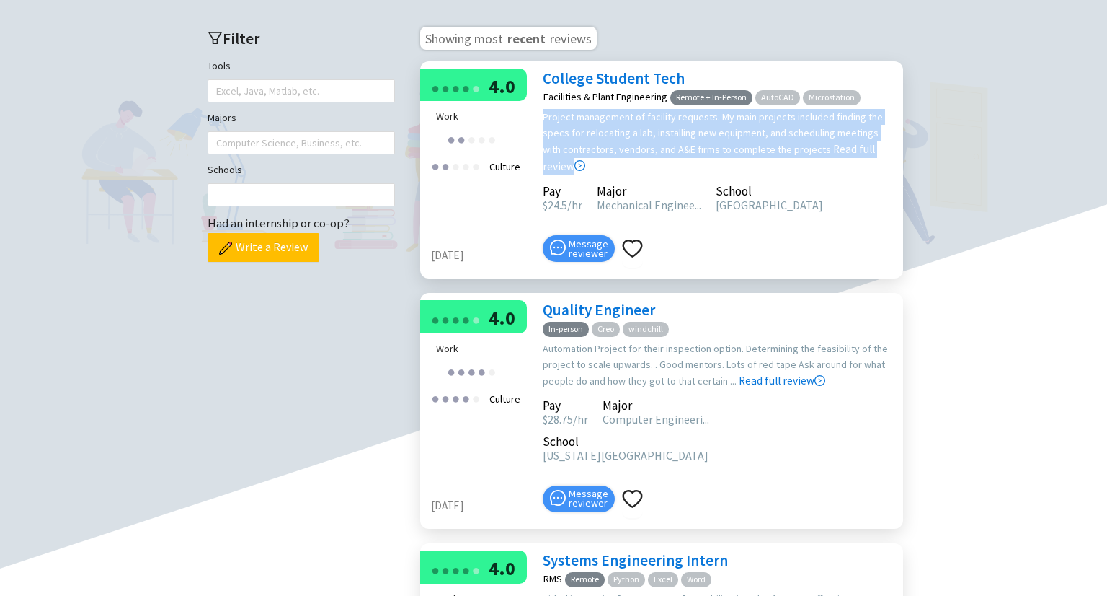
click at [613, 175] on div "Project management of facility requests. My main projects included finding the …" at bounding box center [719, 142] width 353 height 66
click at [605, 175] on div "Project management of facility requests. My main projects included finding the …" at bounding box center [719, 142] width 353 height 66
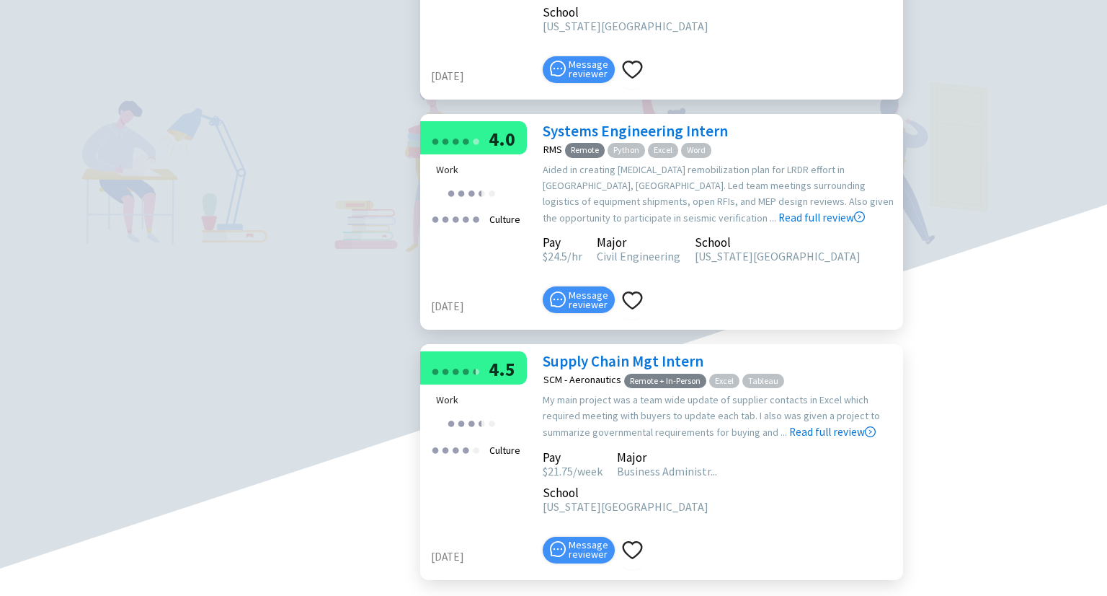
scroll to position [937, 0]
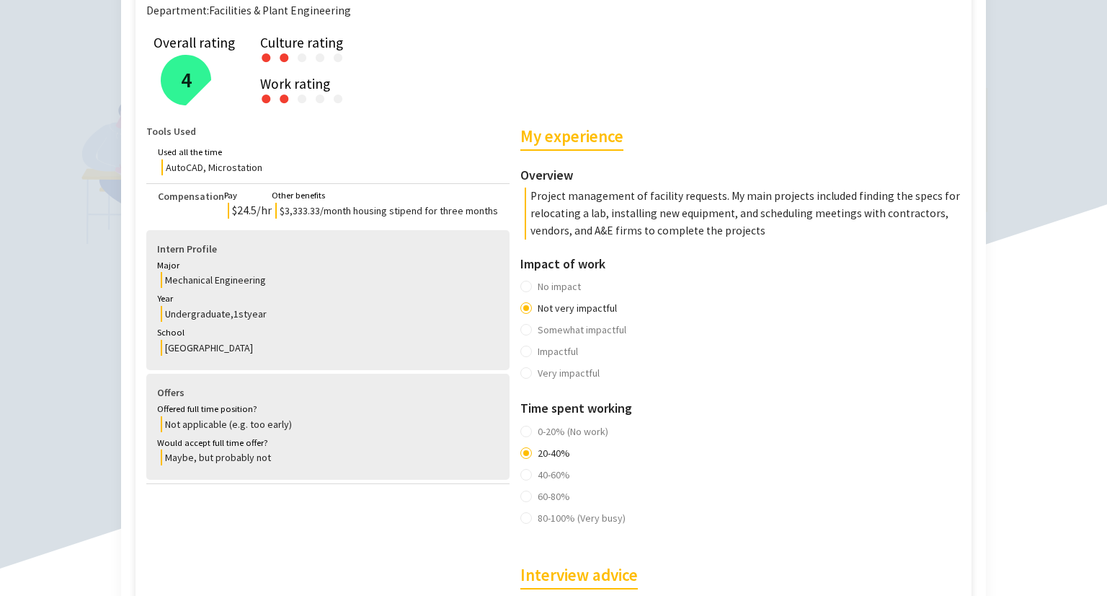
scroll to position [288, 0]
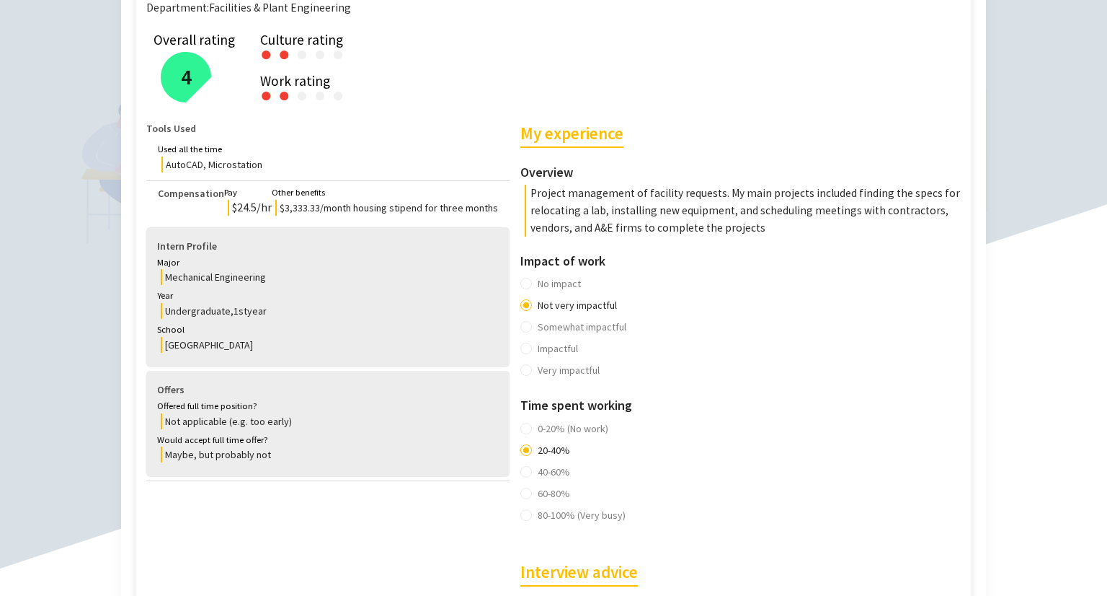
click at [606, 200] on p "Project management of facility requests. My main projects included finding the …" at bounding box center [745, 211] width 440 height 53
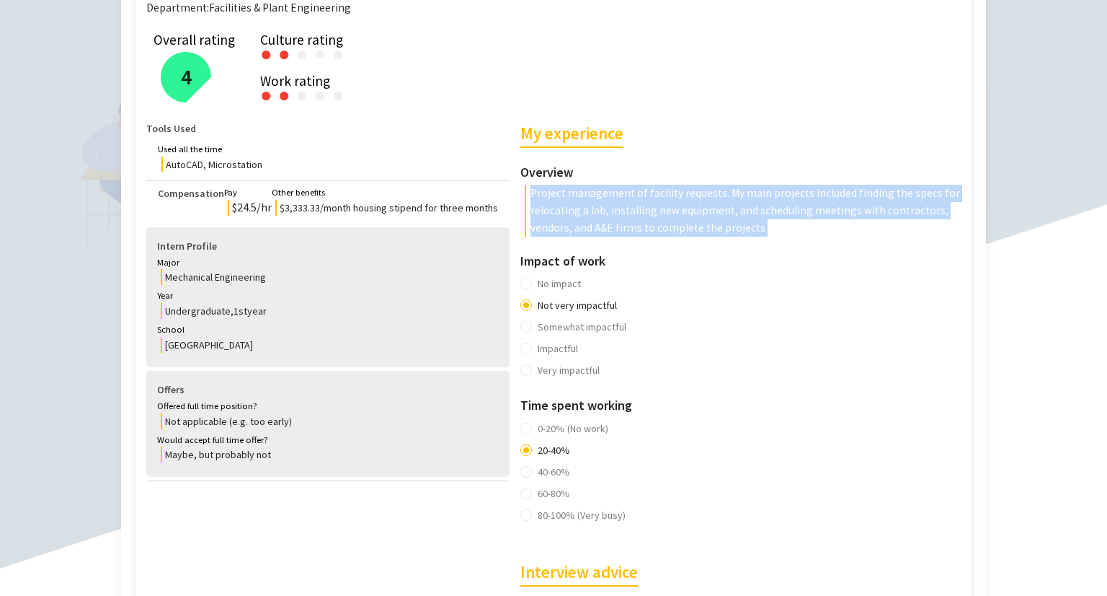
click at [606, 200] on p "Project management of facility requests. My main projects included finding the …" at bounding box center [745, 211] width 440 height 53
click at [591, 211] on p "Project management of facility requests. My main projects included finding the …" at bounding box center [745, 211] width 440 height 53
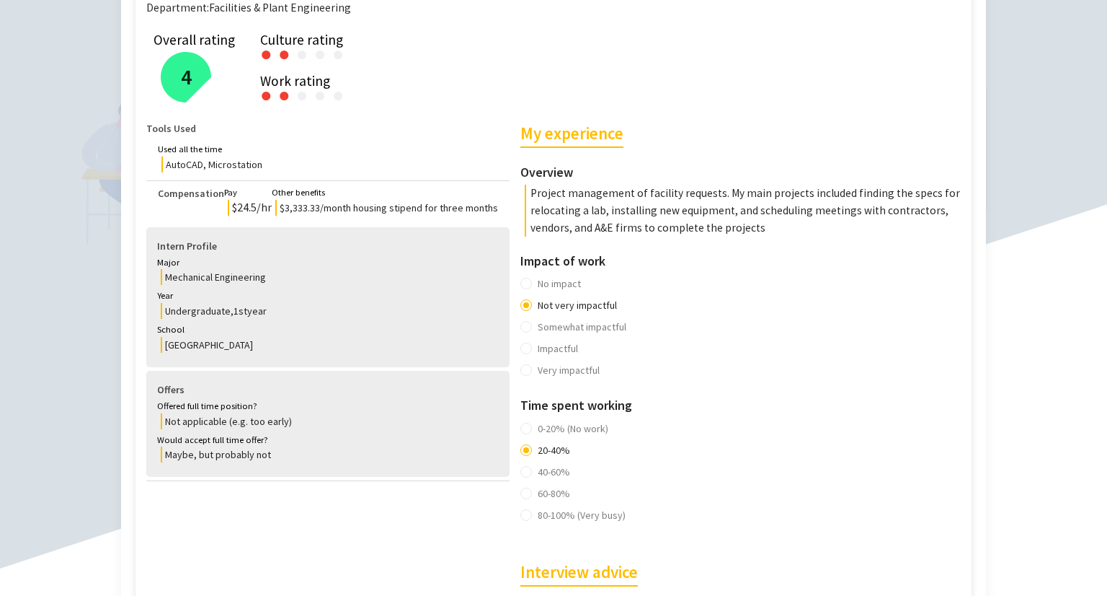
click at [583, 226] on p "Project management of facility requests. My main projects included finding the …" at bounding box center [745, 211] width 440 height 53
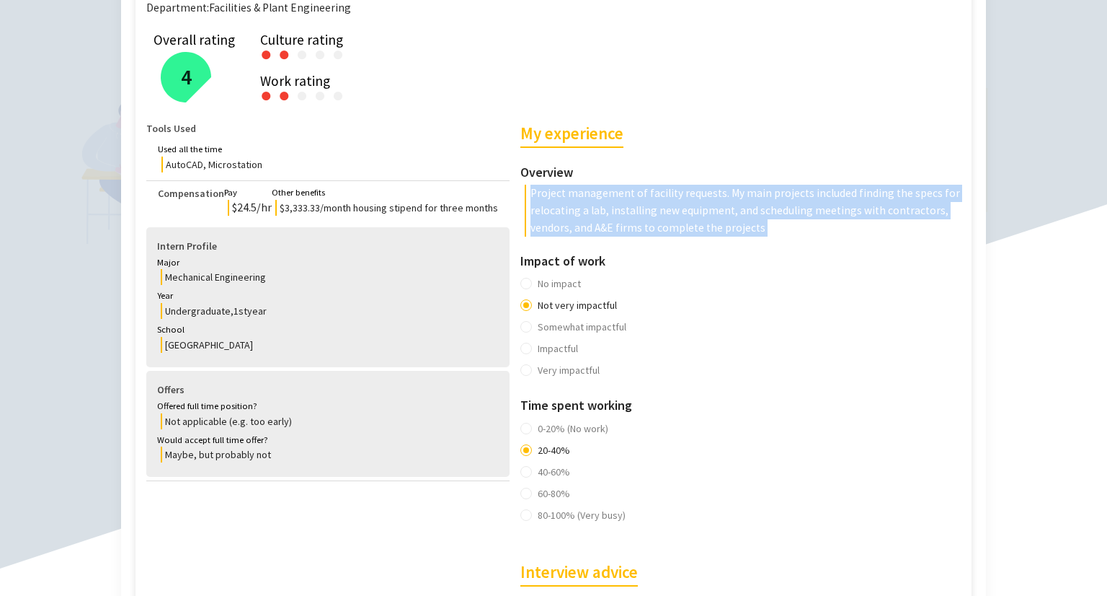
click at [583, 226] on p "Project management of facility requests. My main projects included finding the …" at bounding box center [745, 211] width 440 height 53
click at [570, 205] on p "Project management of facility requests. My main projects included finding the …" at bounding box center [745, 211] width 440 height 53
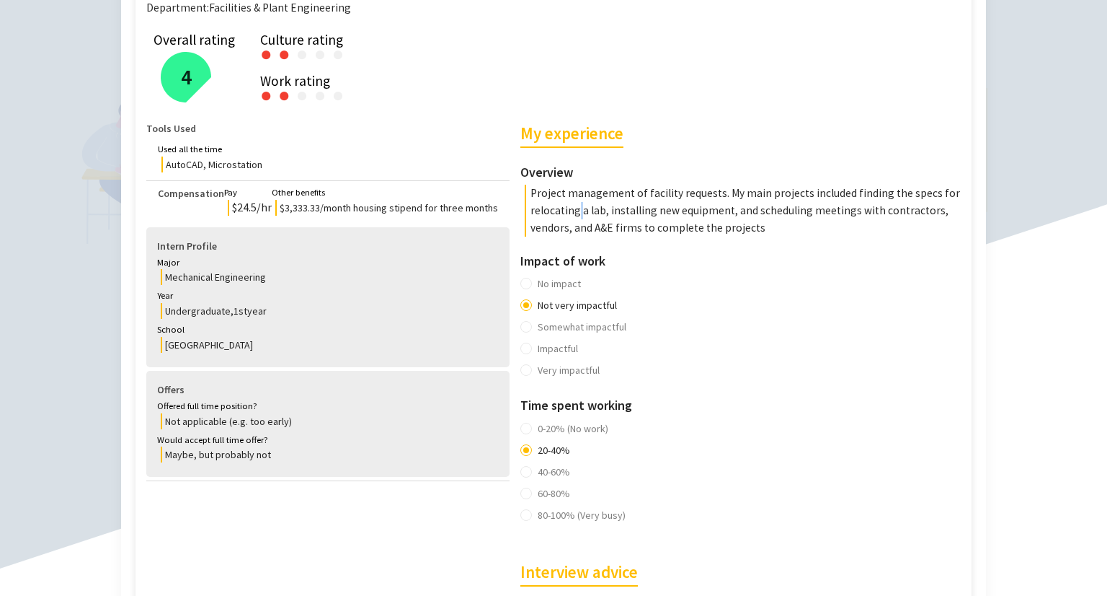
click at [570, 205] on p "Project management of facility requests. My main projects included finding the …" at bounding box center [745, 211] width 440 height 53
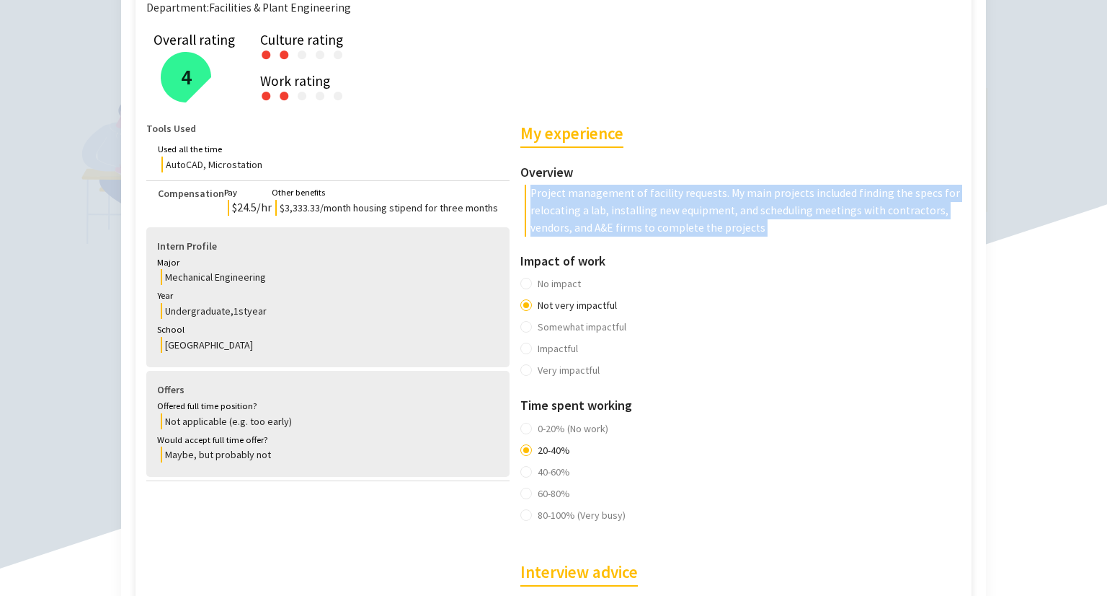
click at [570, 205] on p "Project management of facility requests. My main projects included finding the …" at bounding box center [745, 211] width 440 height 53
click at [658, 204] on p "Project management of facility requests. My main projects included finding the …" at bounding box center [745, 211] width 440 height 53
click at [658, 205] on p "Project management of facility requests. My main projects included finding the …" at bounding box center [745, 211] width 440 height 53
click at [650, 234] on p "Project management of facility requests. My main projects included finding the …" at bounding box center [745, 211] width 440 height 53
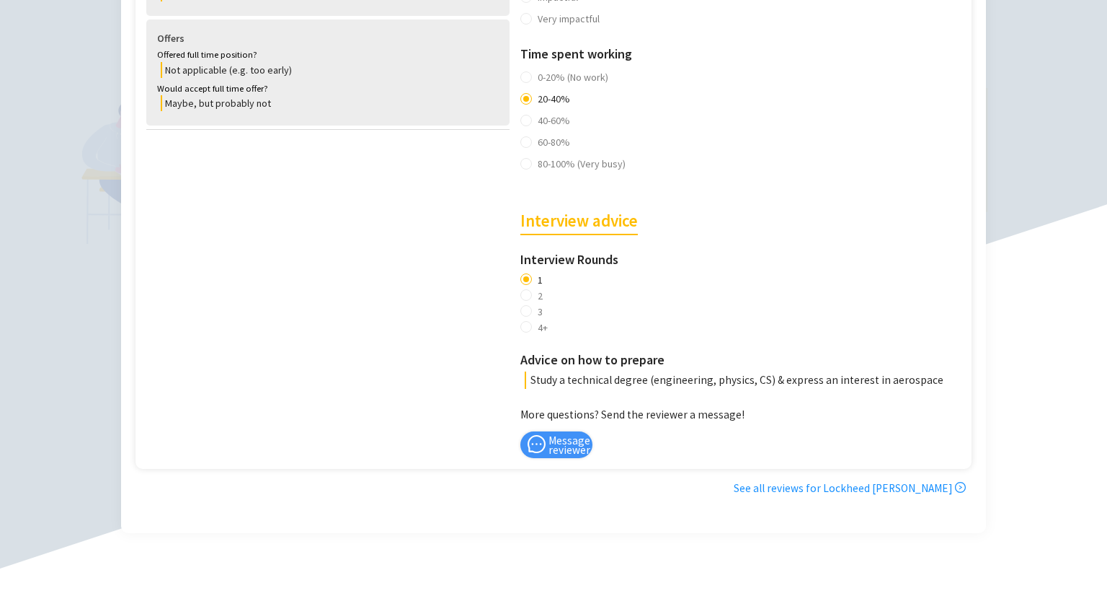
scroll to position [649, 0]
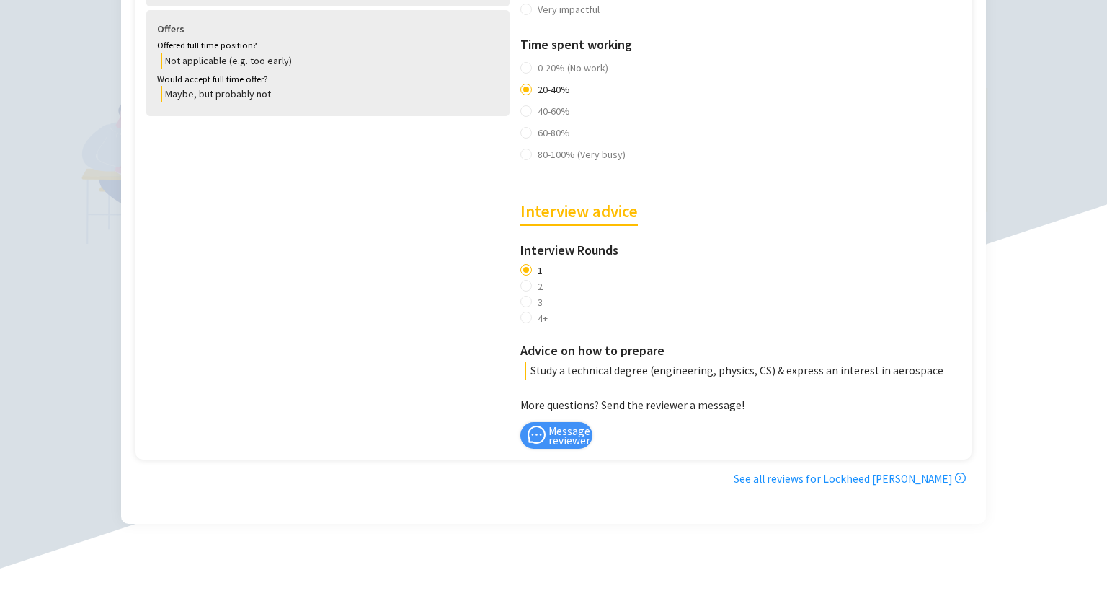
click at [642, 370] on p "Study a technical degree (engineering, physics, CS) & express an interest in ae…" at bounding box center [745, 370] width 440 height 17
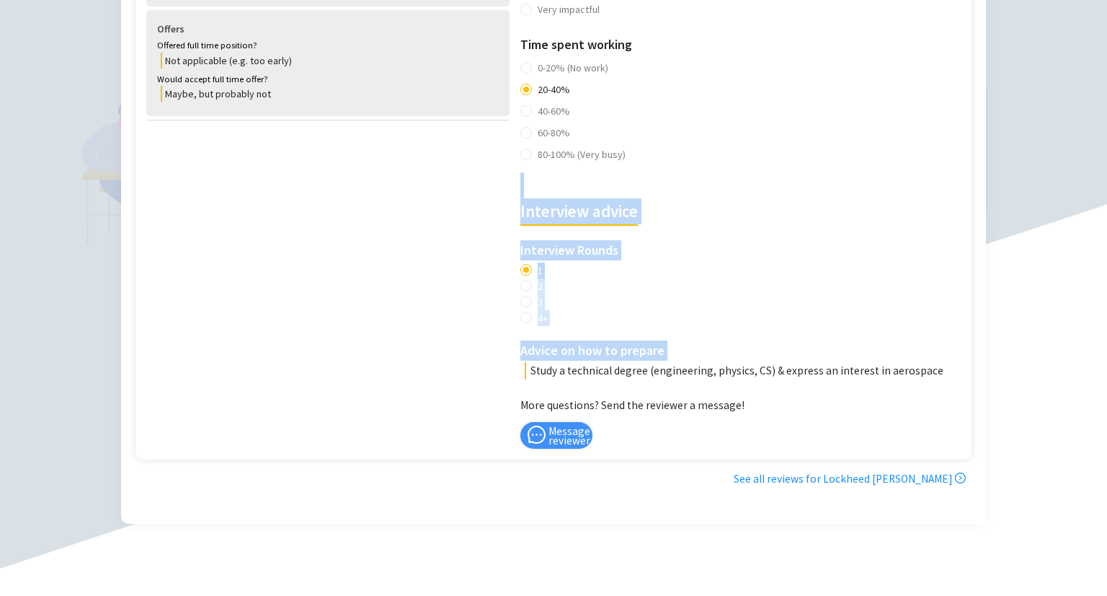
click at [642, 370] on p "Study a technical degree (engineering, physics, CS) & express an interest in ae…" at bounding box center [745, 370] width 440 height 17
click at [626, 373] on p "Study a technical degree (engineering, physics, CS) & express an interest in ae…" at bounding box center [745, 370] width 440 height 17
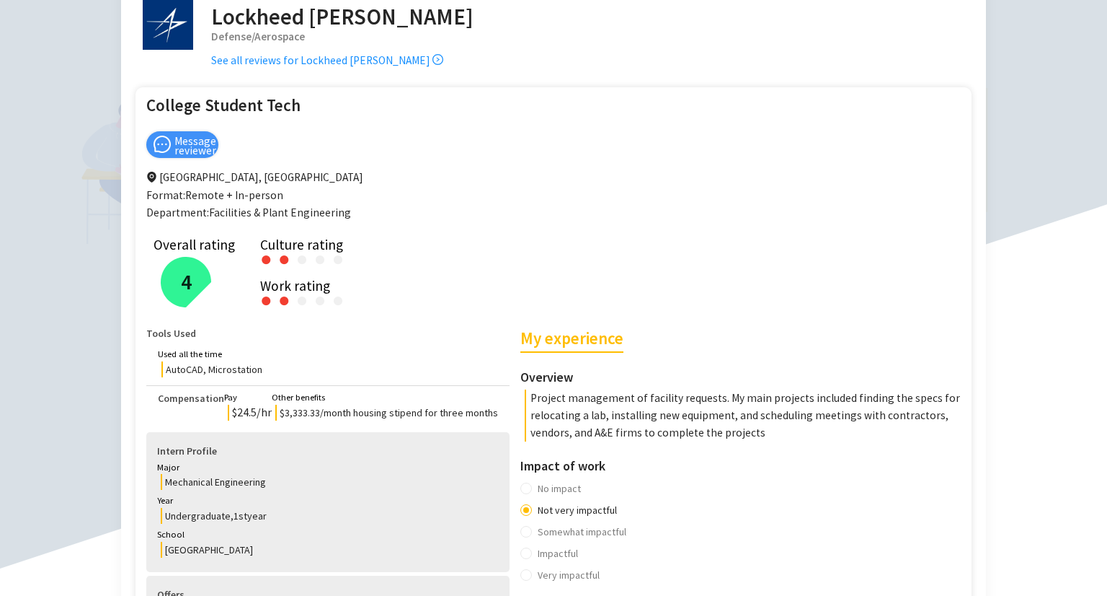
scroll to position [0, 0]
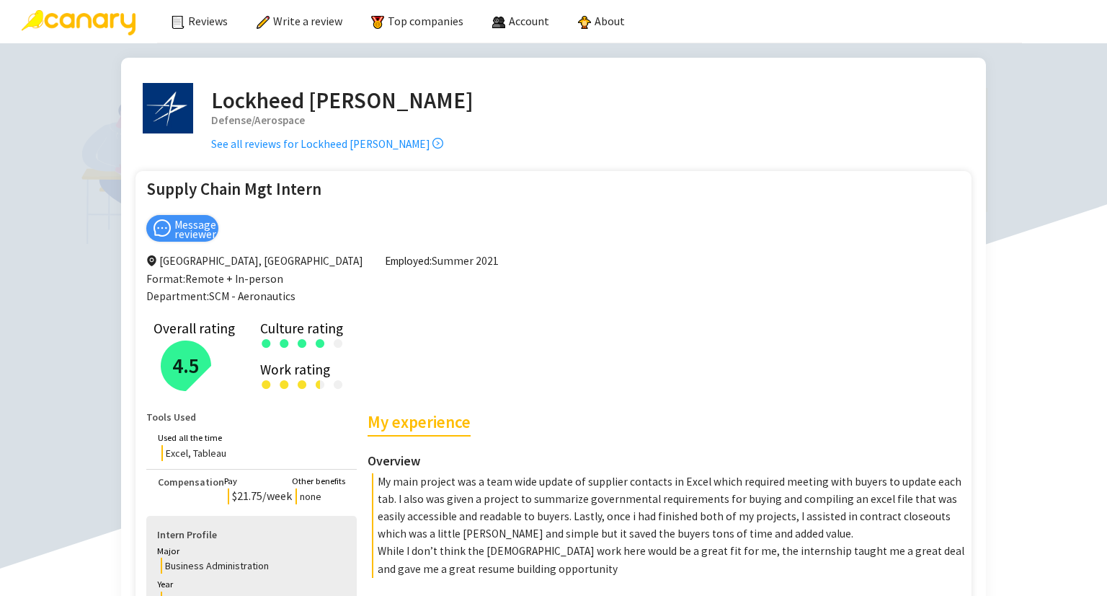
scroll to position [361, 0]
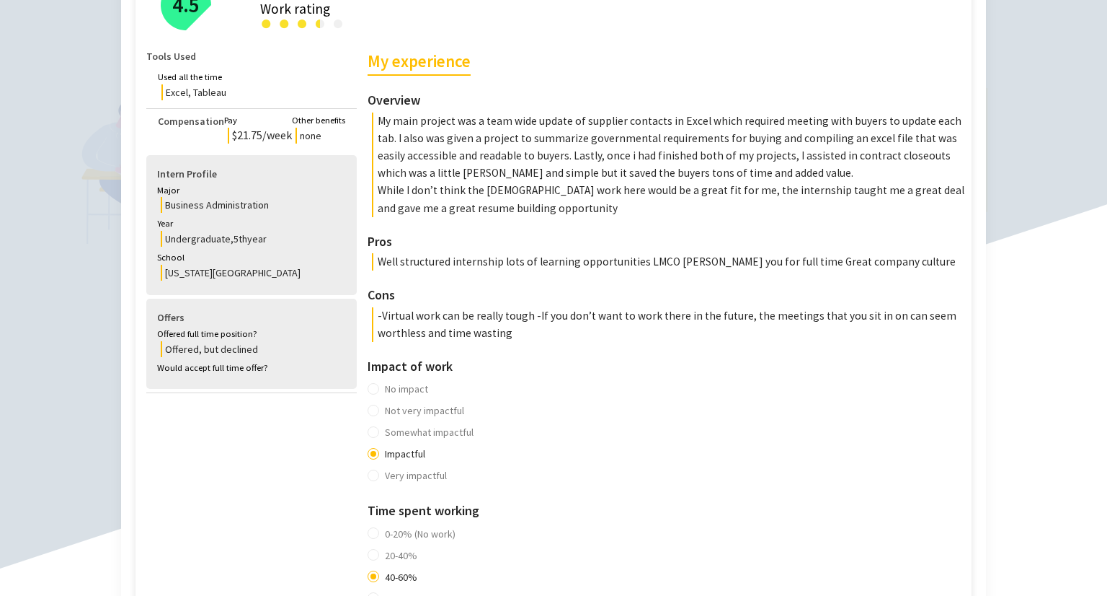
click at [516, 135] on p "My main project was a team wide update of supplier contacts in Excel which requ…" at bounding box center [668, 147] width 593 height 70
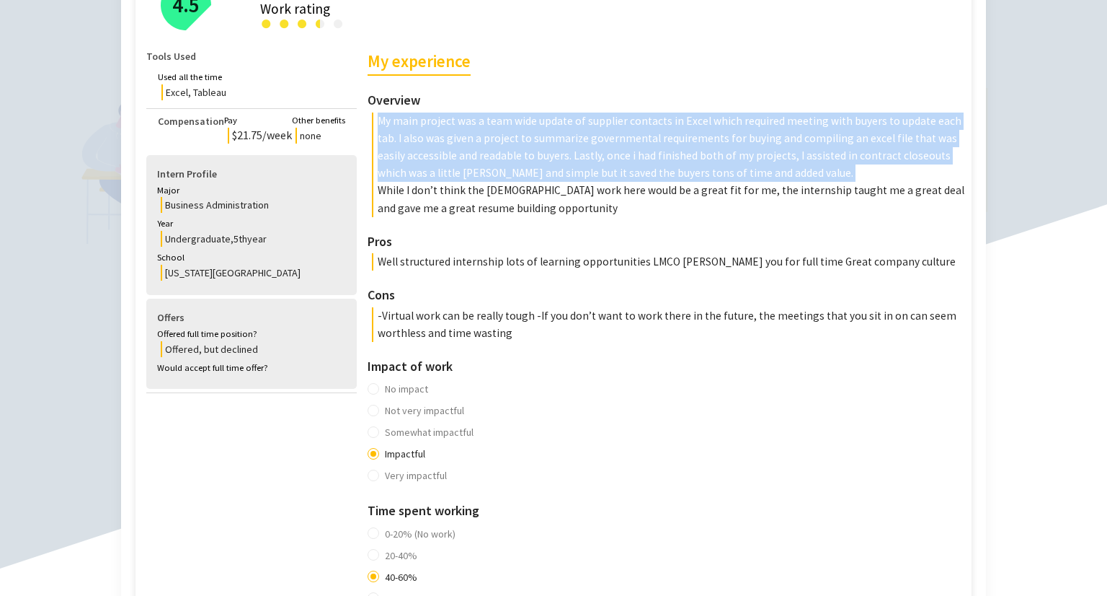
click at [516, 135] on p "My main project was a team wide update of supplier contacts in Excel which requ…" at bounding box center [668, 147] width 593 height 70
click at [508, 154] on p "My main project was a team wide update of supplier contacts in Excel which requ…" at bounding box center [668, 147] width 593 height 70
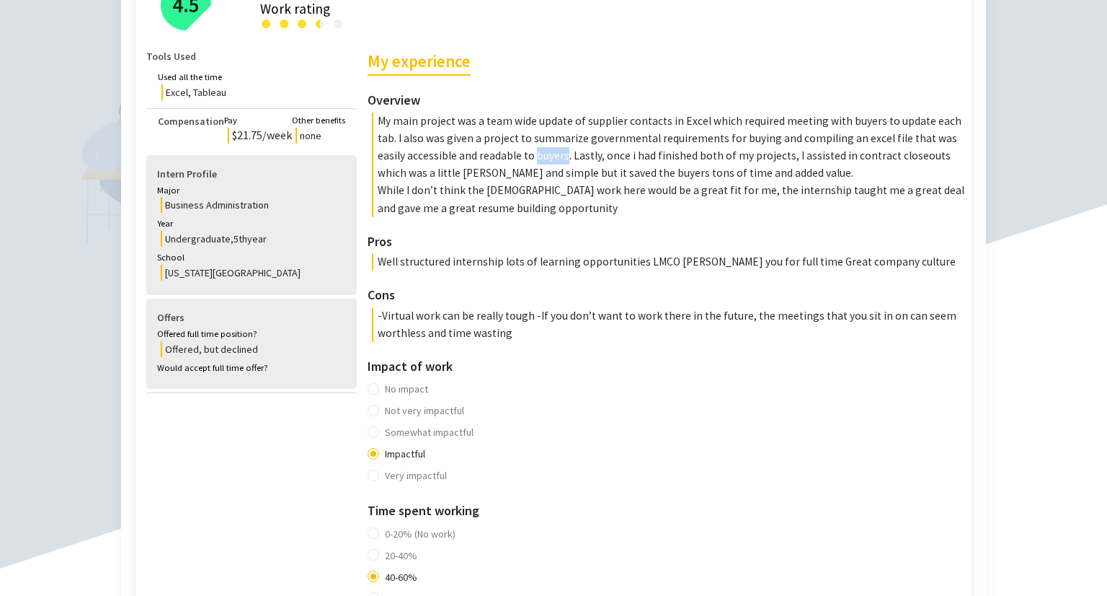
click at [508, 154] on p "My main project was a team wide update of supplier contacts in Excel which requ…" at bounding box center [668, 147] width 593 height 70
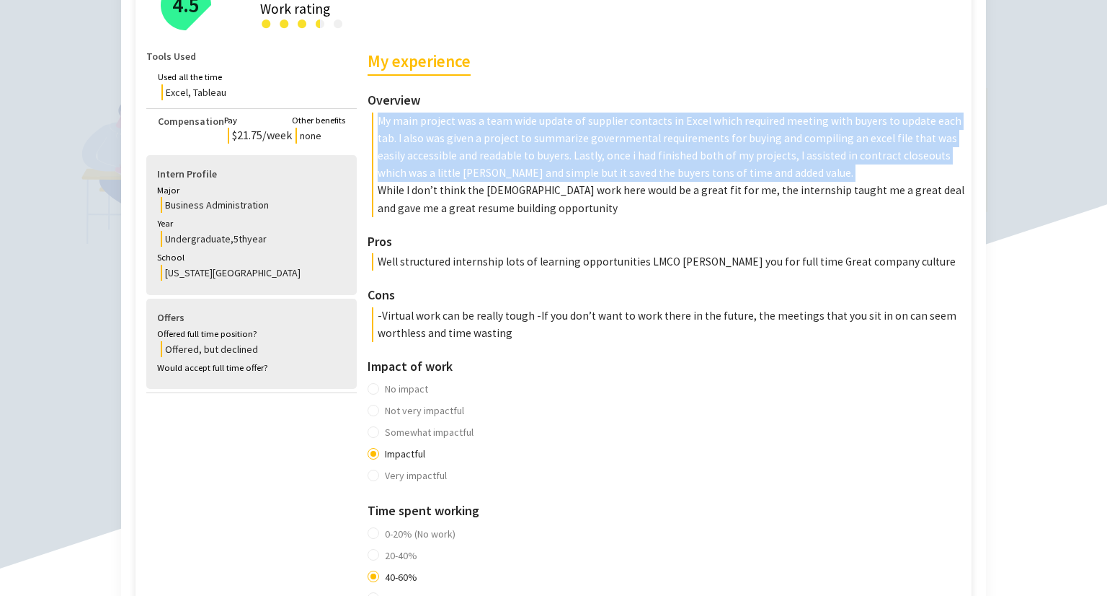
click at [508, 154] on p "My main project was a team wide update of supplier contacts in Excel which requ…" at bounding box center [668, 147] width 593 height 70
click at [772, 141] on p "My main project was a team wide update of supplier contacts in Excel which requ…" at bounding box center [668, 147] width 593 height 70
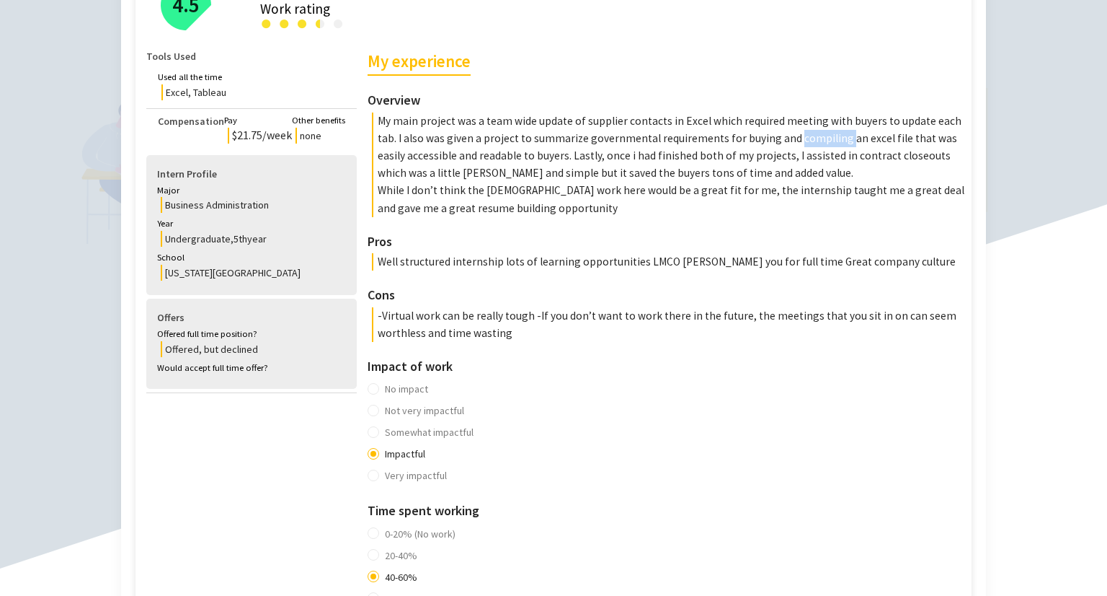
click at [772, 141] on p "My main project was a team wide update of supplier contacts in Excel which requ…" at bounding box center [668, 147] width 593 height 70
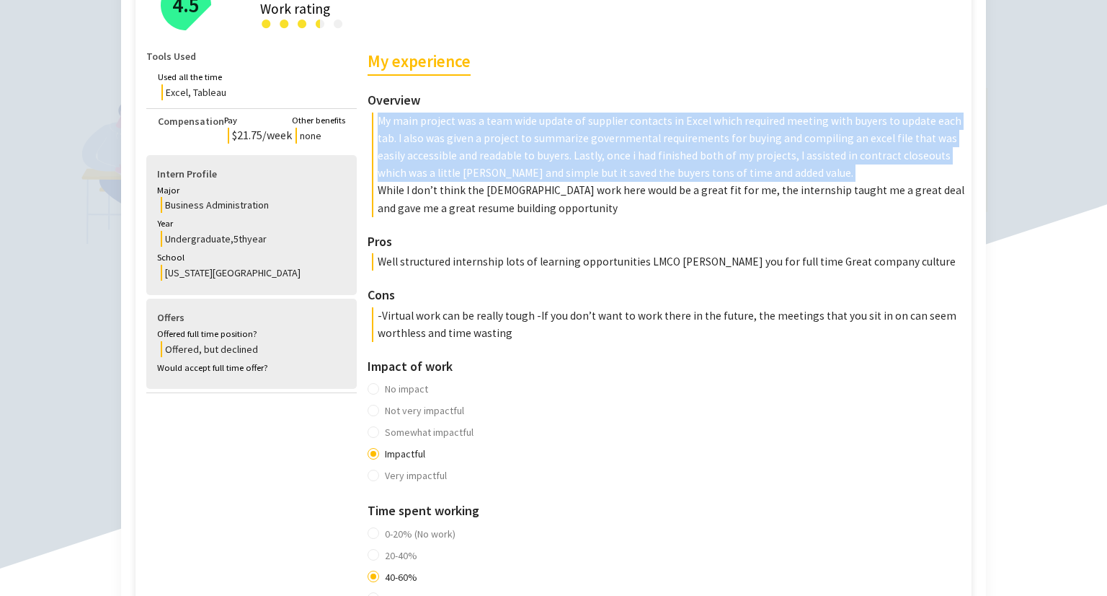
click at [772, 141] on p "My main project was a team wide update of supplier contacts in Excel which requ…" at bounding box center [668, 147] width 593 height 70
click at [681, 156] on p "My main project was a team wide update of supplier contacts in Excel which requ…" at bounding box center [668, 147] width 593 height 70
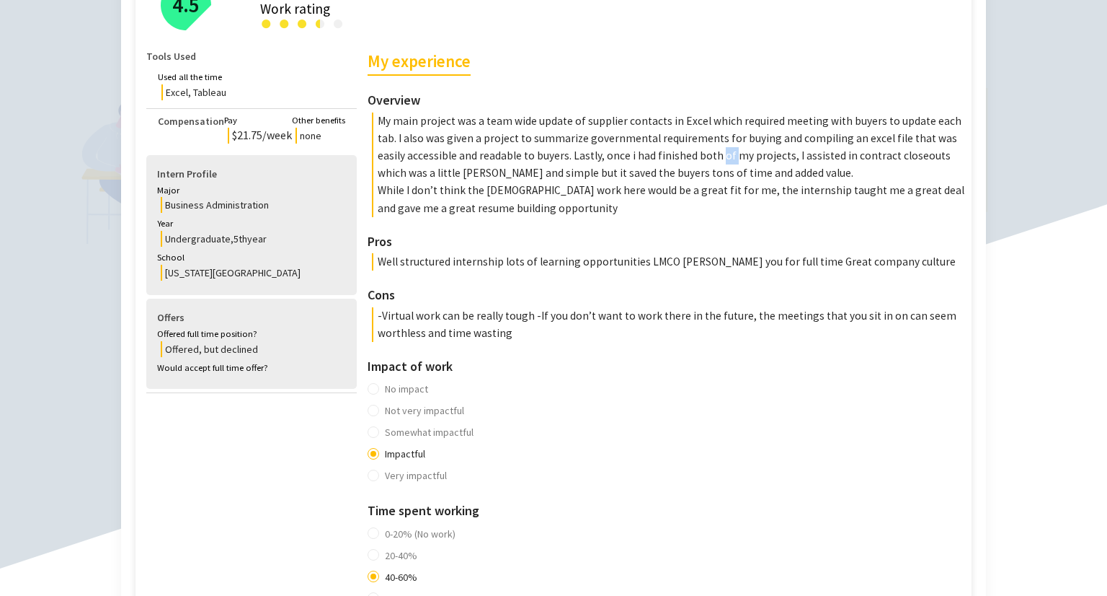
click at [681, 156] on p "My main project was a team wide update of supplier contacts in Excel which requ…" at bounding box center [668, 147] width 593 height 70
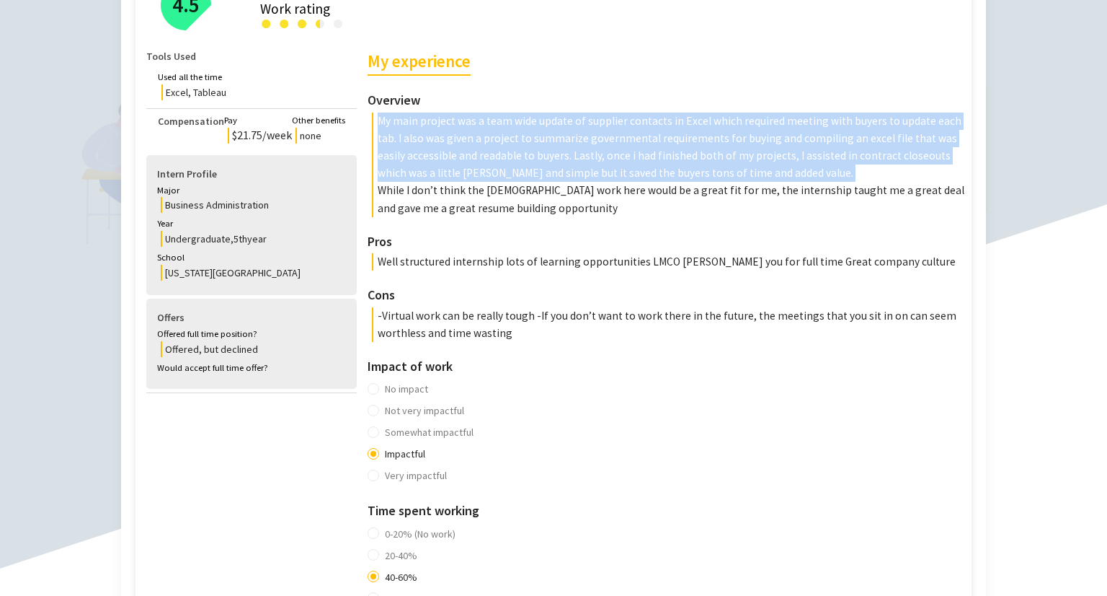
click at [681, 156] on p "My main project was a team wide update of supplier contacts in Excel which requ…" at bounding box center [668, 147] width 593 height 70
click at [627, 156] on p "My main project was a team wide update of supplier contacts in Excel which requ…" at bounding box center [668, 147] width 593 height 70
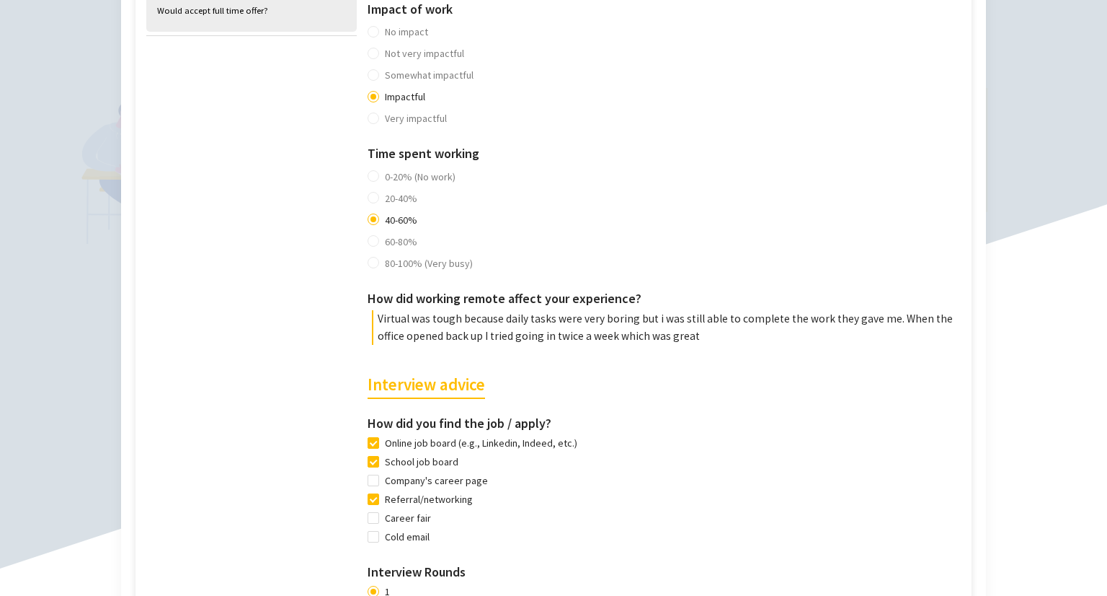
scroll to position [715, 0]
